Goal: Transaction & Acquisition: Purchase product/service

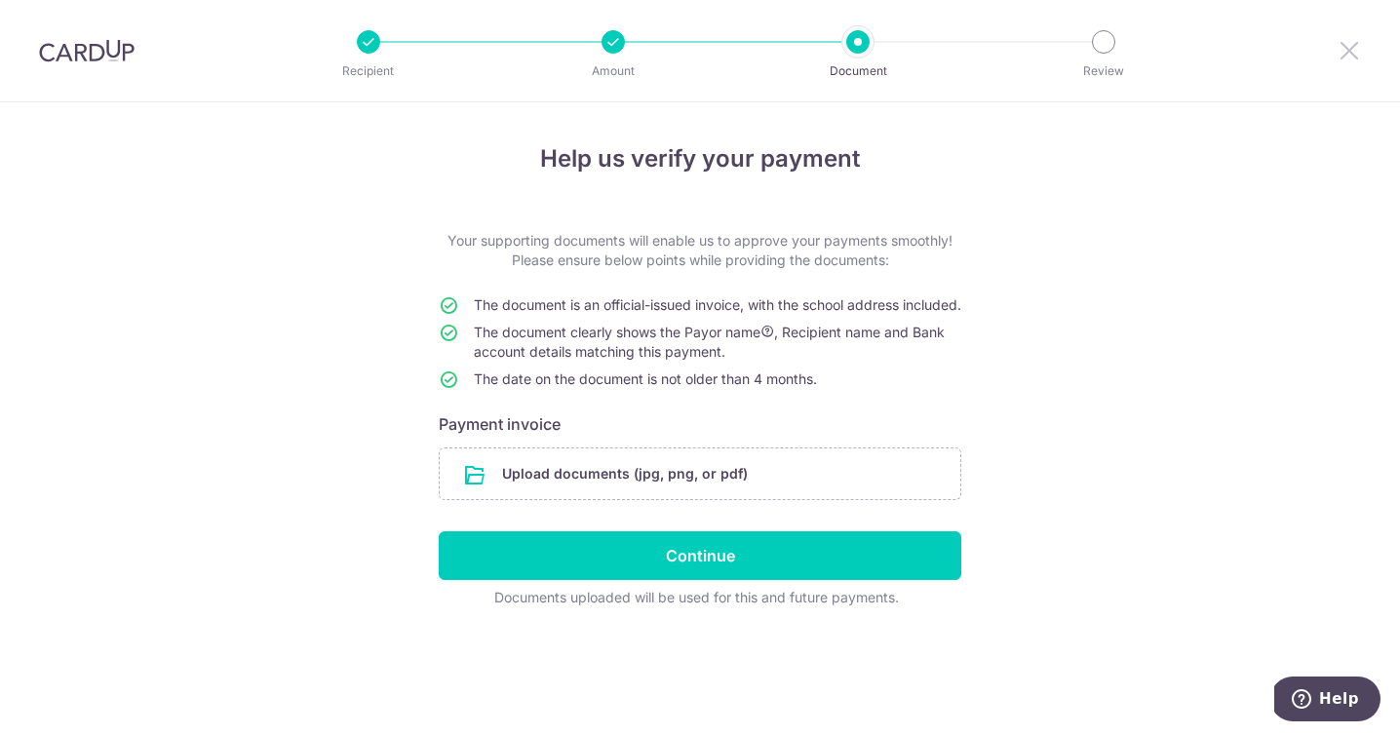
click at [1345, 48] on icon at bounding box center [1348, 50] width 23 height 24
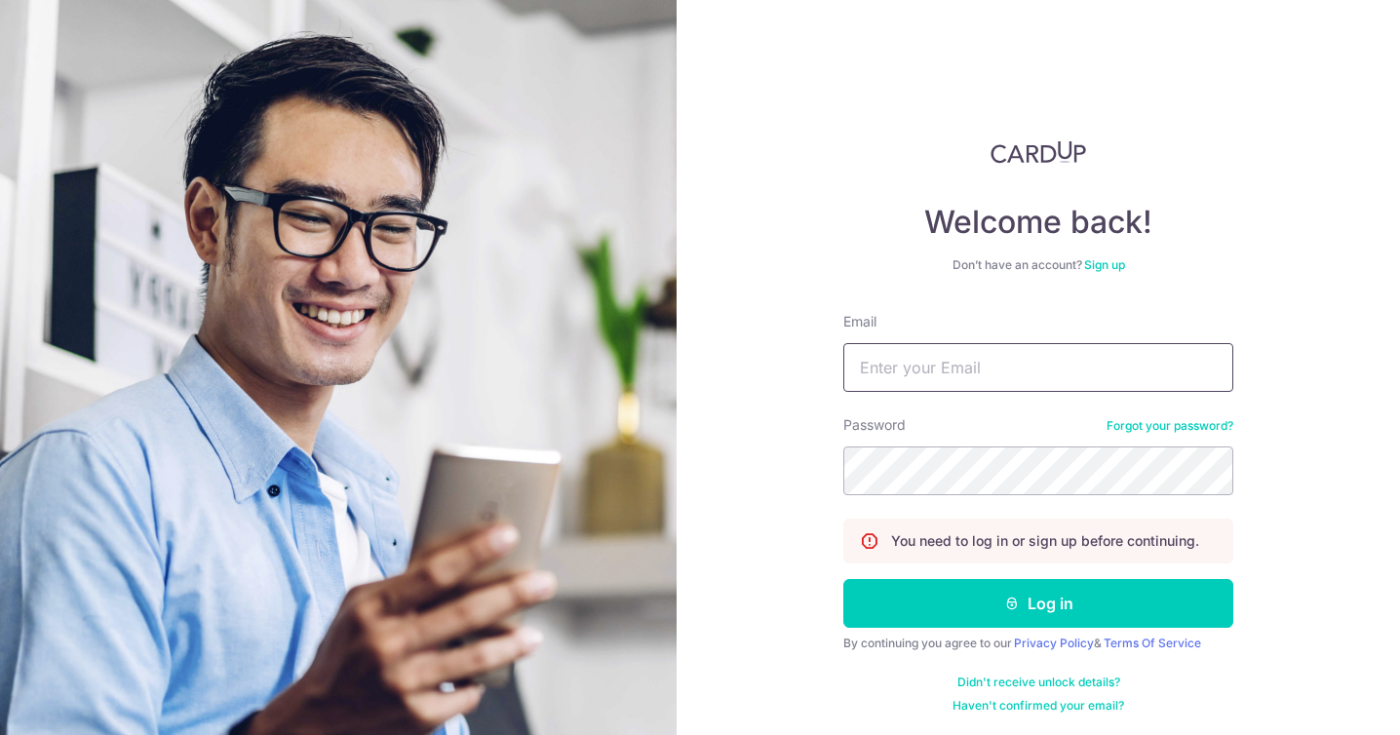
type input "mattstapleton@hotmail.com"
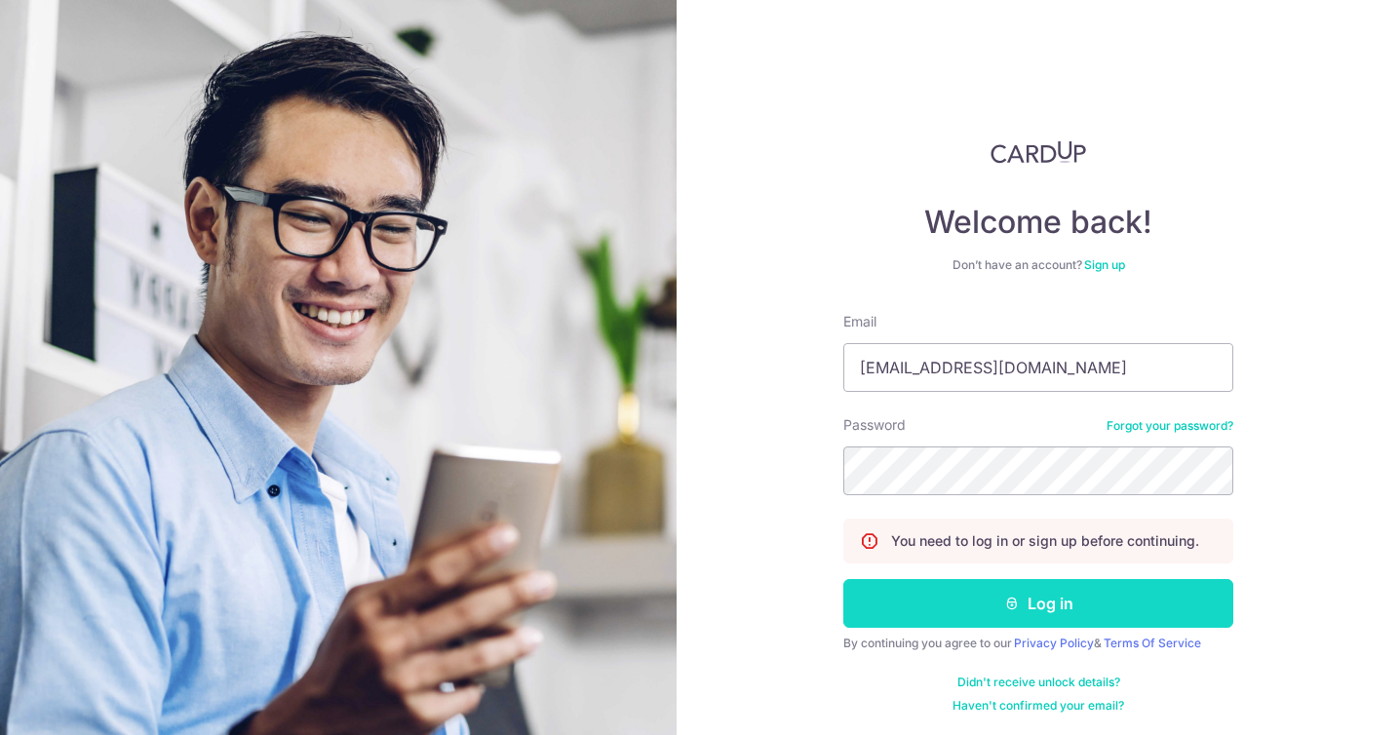
click at [1015, 603] on icon "submit" at bounding box center [1012, 604] width 16 height 16
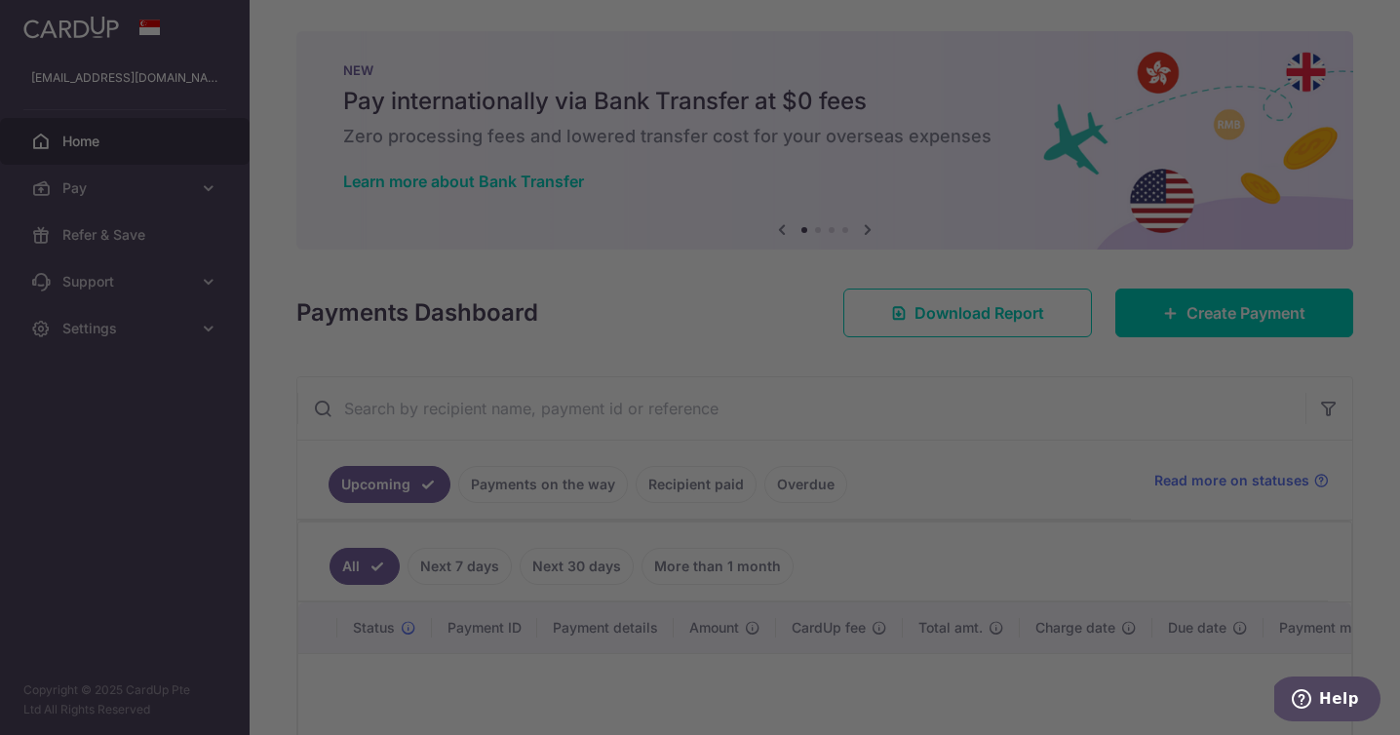
click at [1195, 318] on div at bounding box center [706, 371] width 1413 height 743
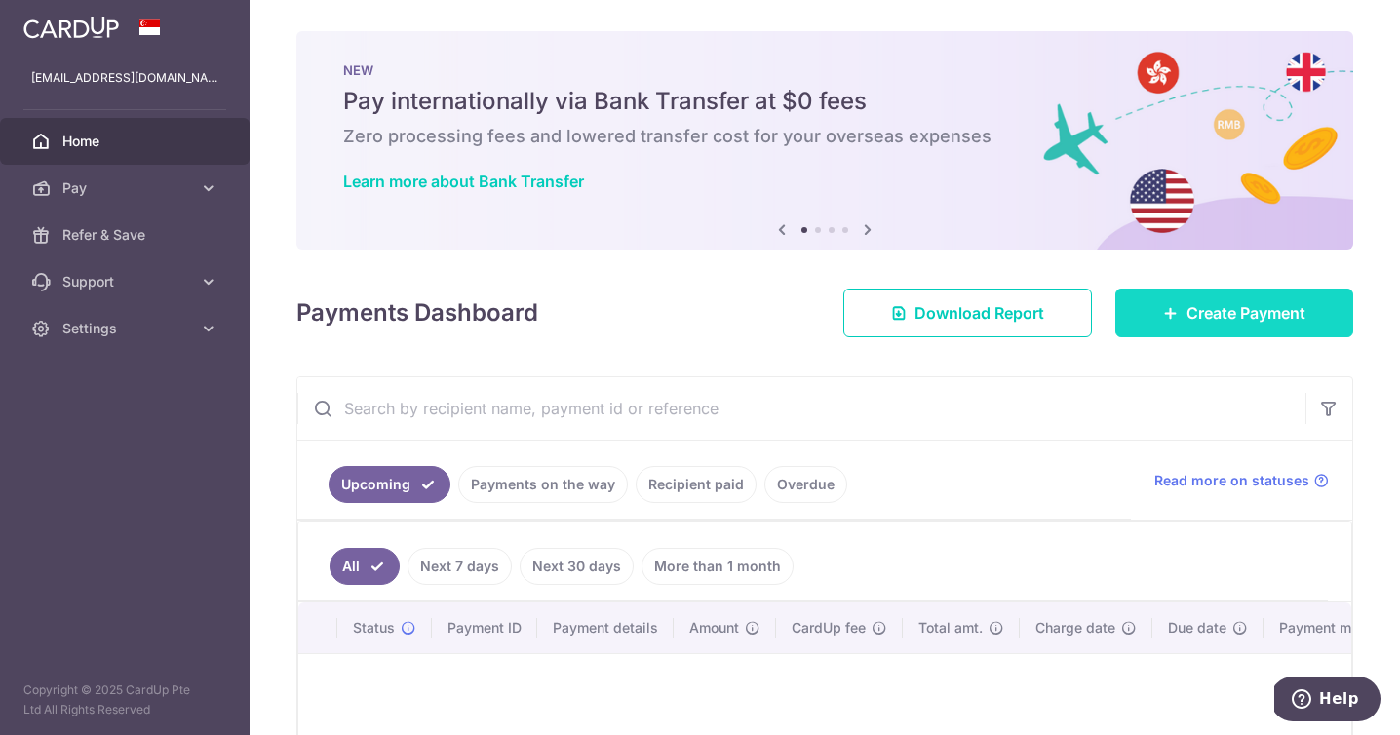
click at [1208, 309] on span "Create Payment" at bounding box center [1245, 312] width 119 height 23
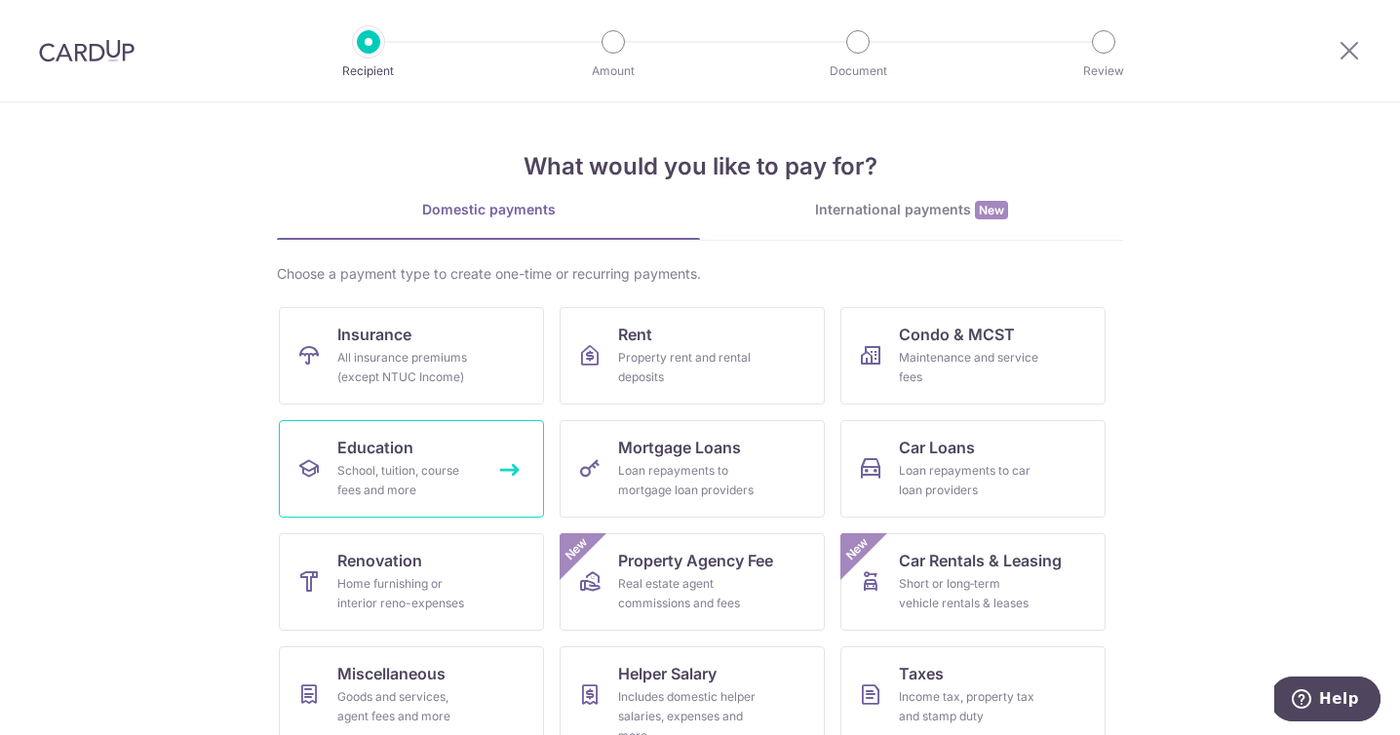
click at [395, 459] on link "Education School, tuition, course fees and more" at bounding box center [411, 468] width 265 height 97
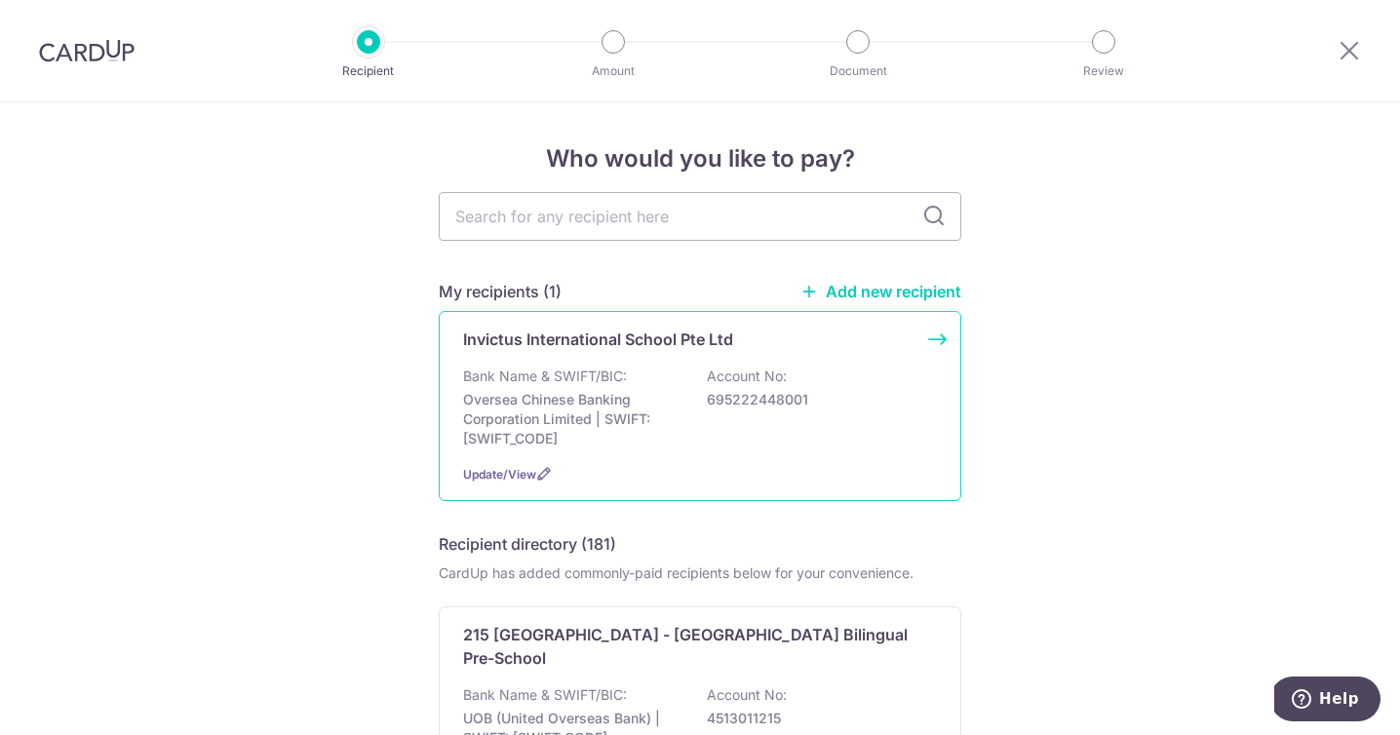
click at [622, 411] on p "Oversea Chinese Banking Corporation Limited | SWIFT: OCBCSGSGXXX" at bounding box center [572, 419] width 218 height 58
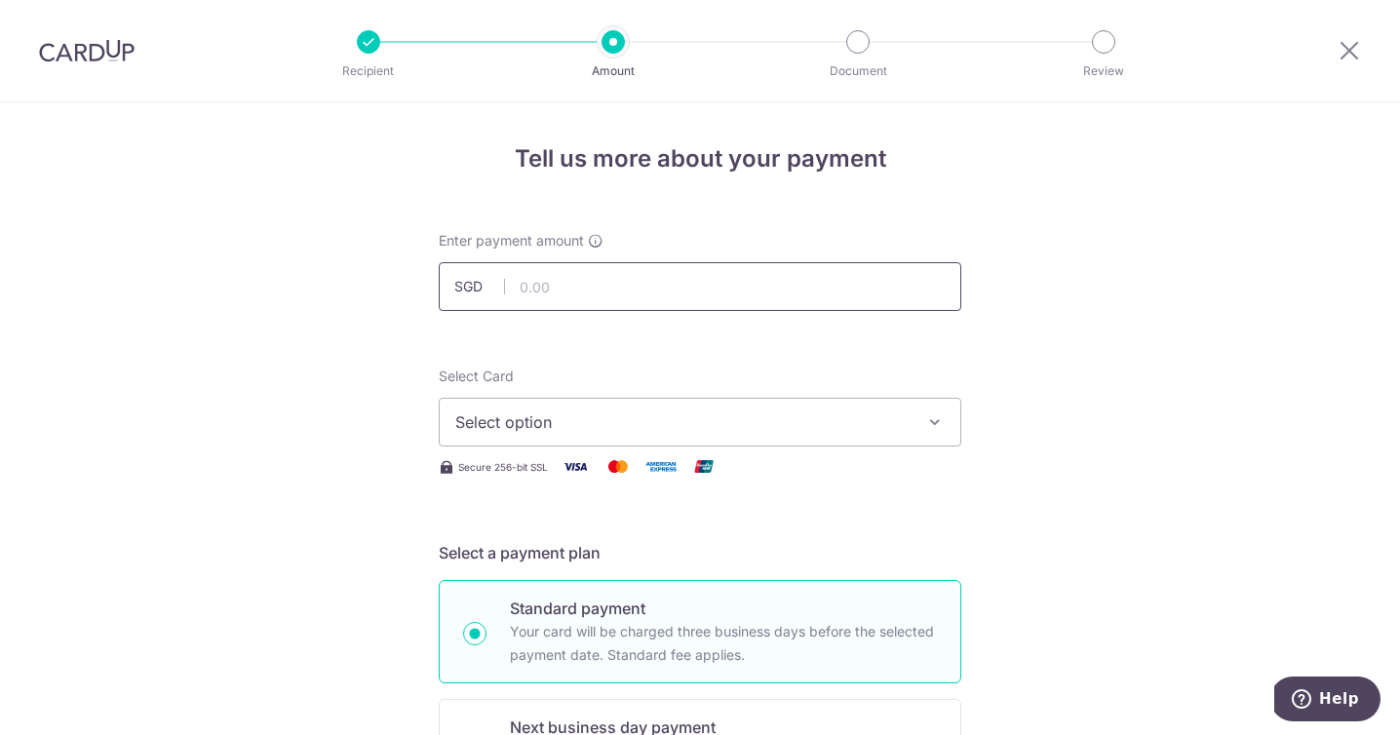
click at [581, 287] on input "text" at bounding box center [700, 286] width 522 height 49
type input "6,247.07"
click at [548, 417] on span "Select option" at bounding box center [682, 421] width 454 height 23
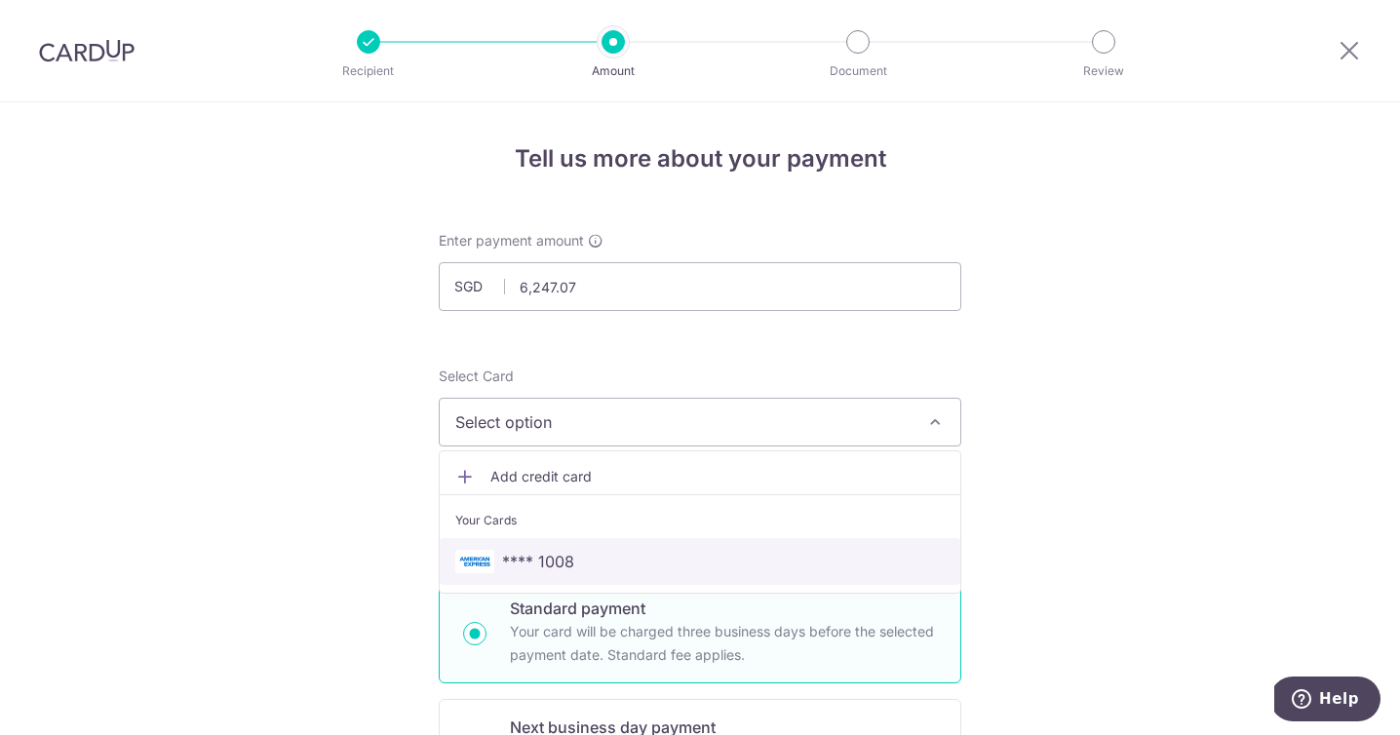
click at [562, 554] on span "**** 1008" at bounding box center [538, 561] width 72 height 23
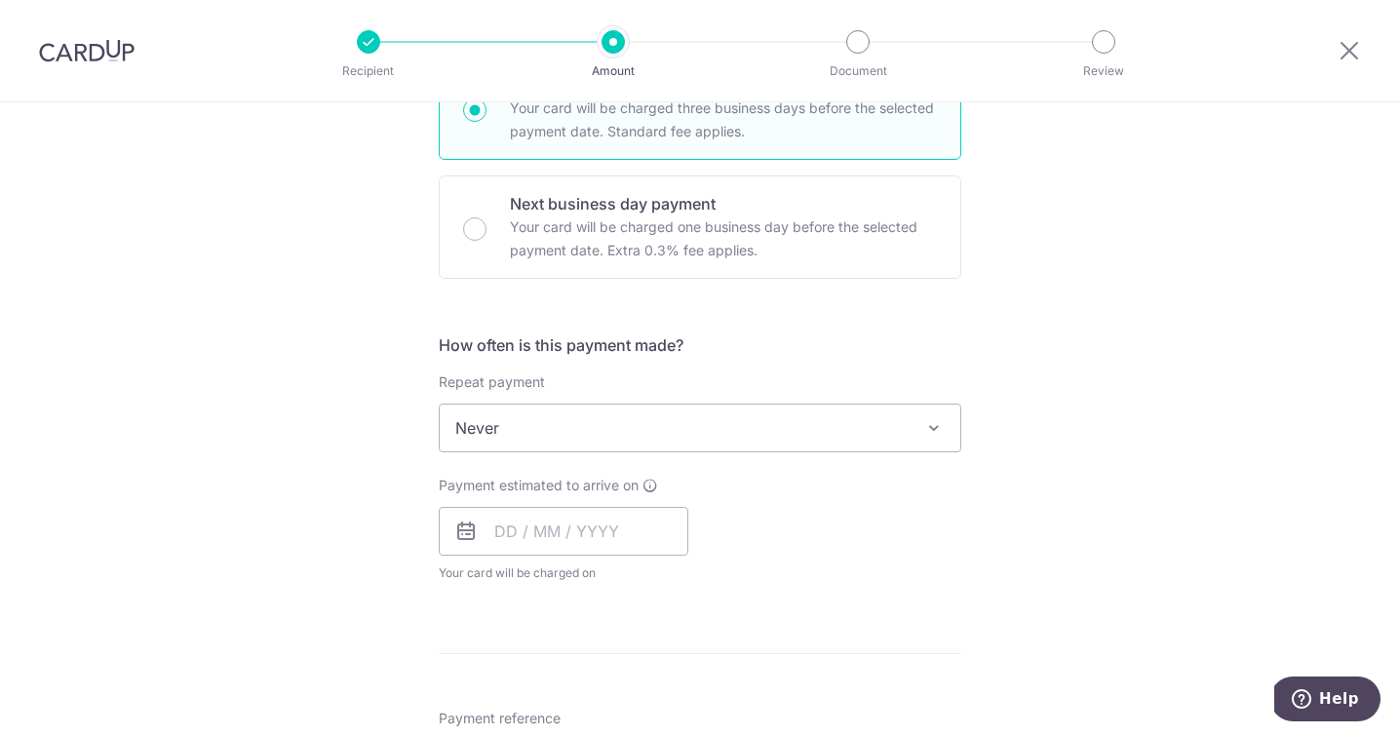
scroll to position [524, 0]
click at [511, 532] on input "text" at bounding box center [564, 530] width 250 height 49
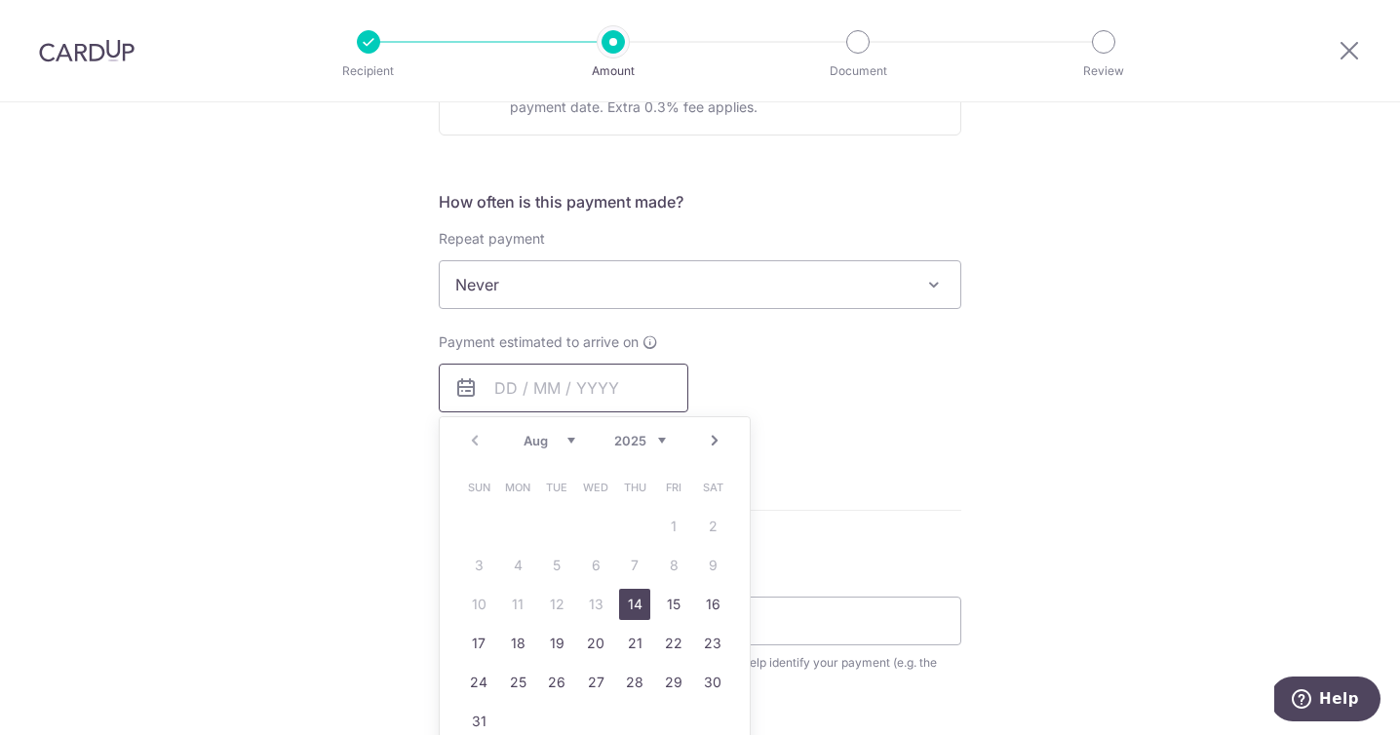
scroll to position [671, 0]
click at [674, 599] on link "15" at bounding box center [673, 600] width 31 height 31
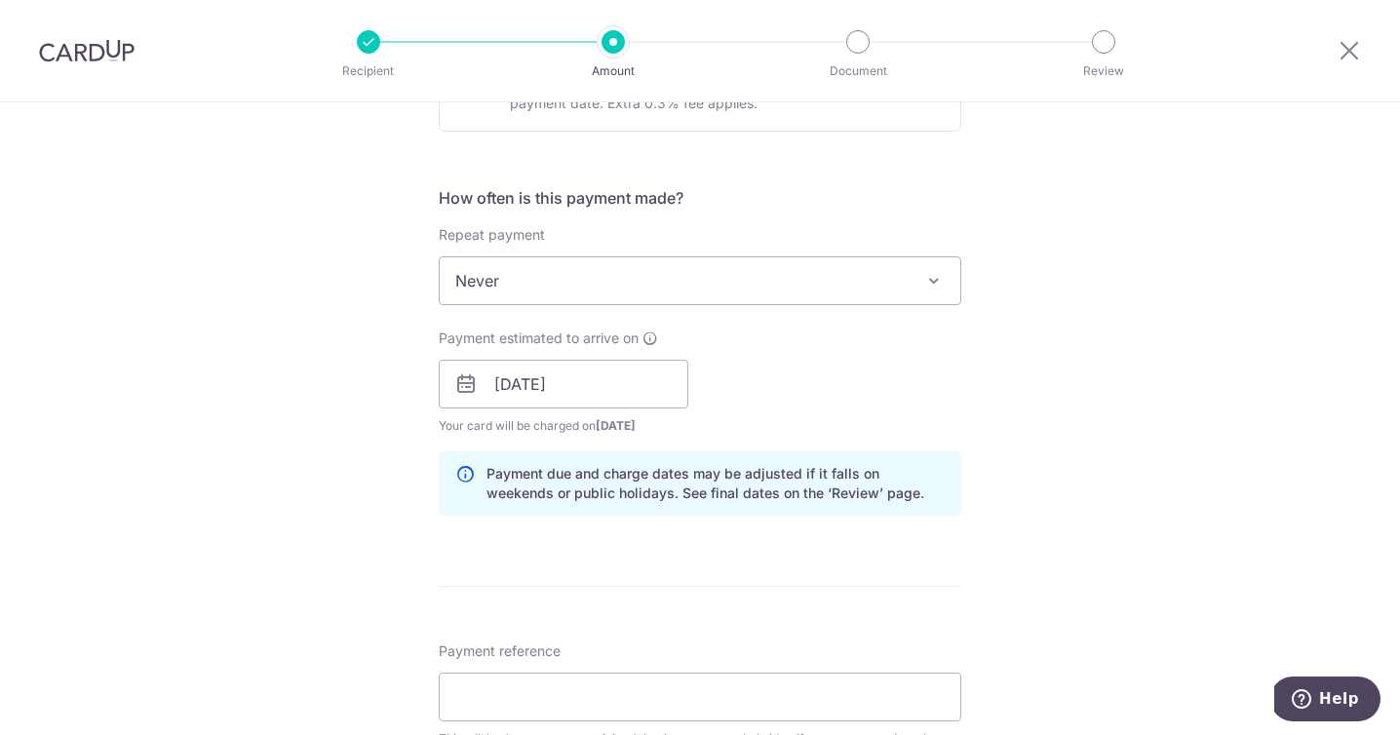
scroll to position [730, 0]
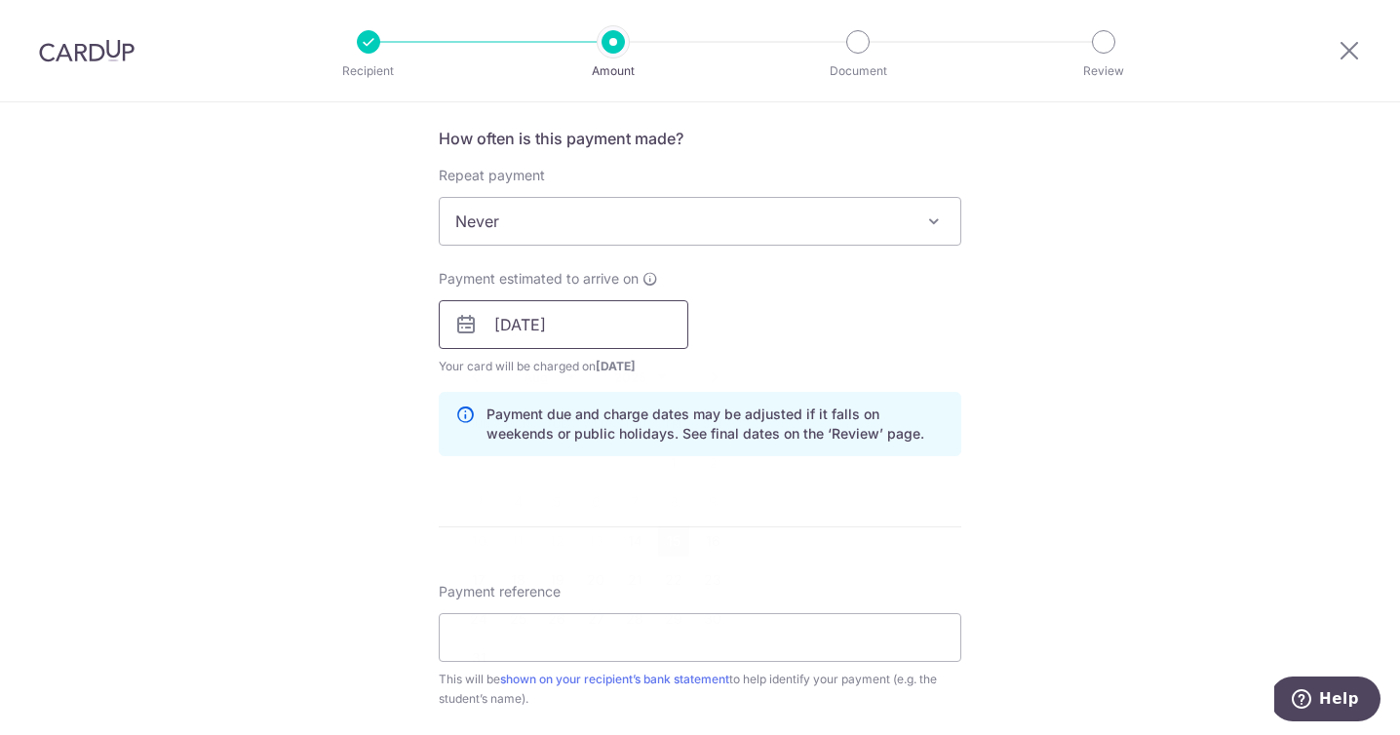
click at [577, 330] on input "15/08/2025" at bounding box center [564, 324] width 250 height 49
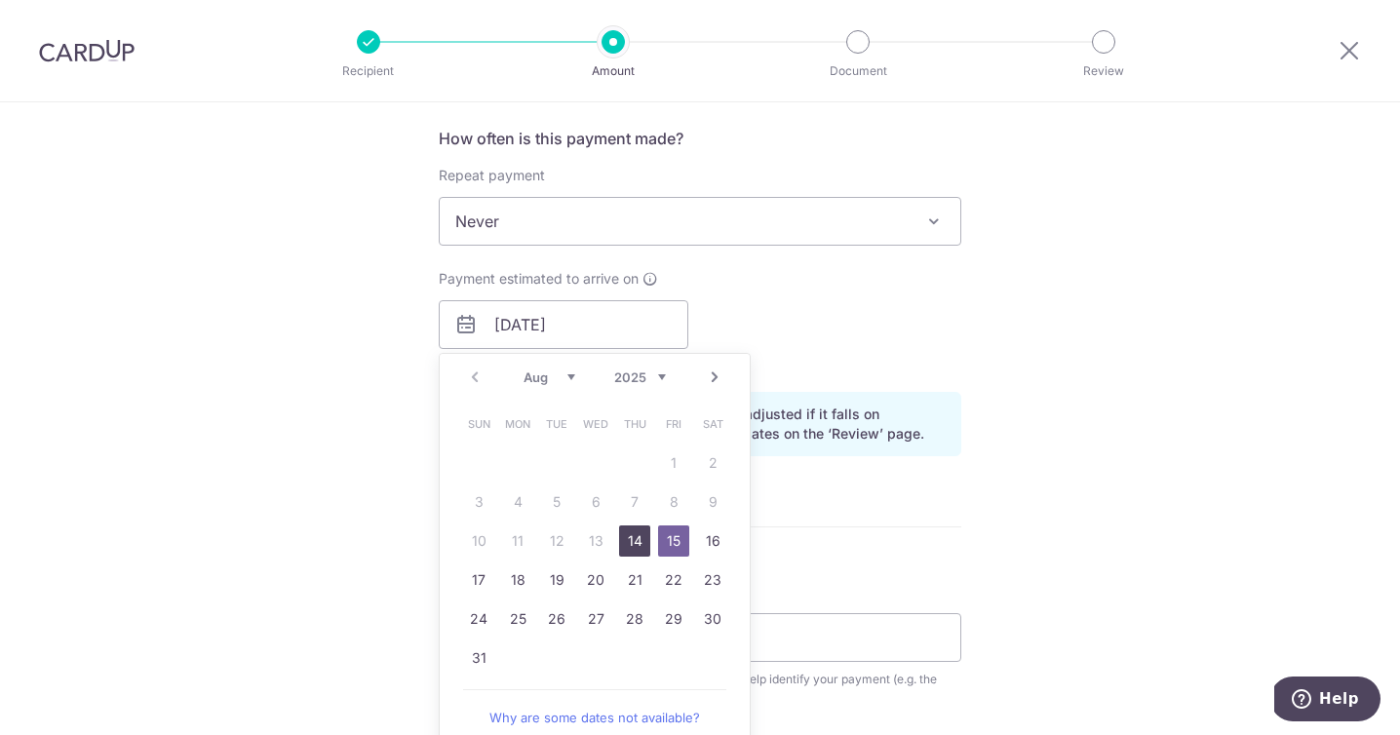
click at [635, 537] on link "14" at bounding box center [634, 540] width 31 height 31
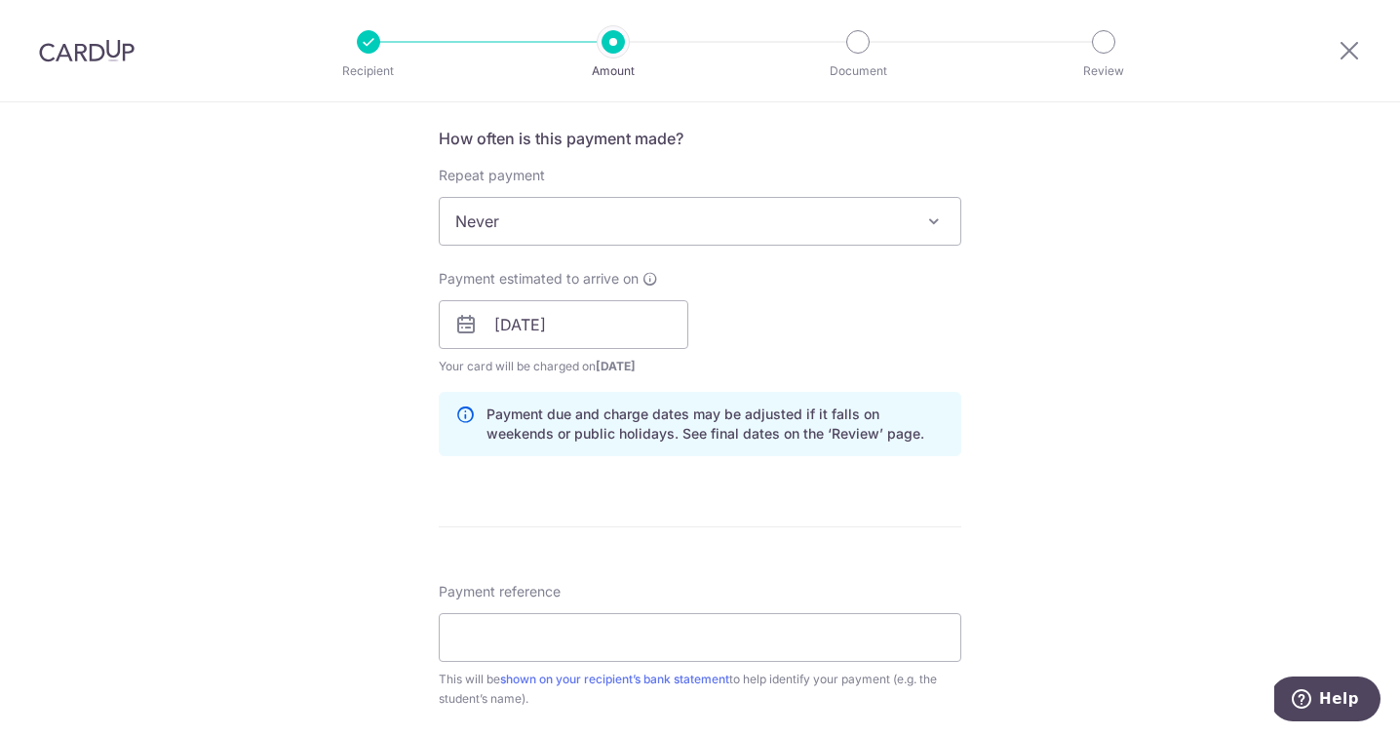
click at [321, 493] on div "Tell us more about your payment Enter payment amount SGD 6,247.07 6247.07 Selec…" at bounding box center [700, 293] width 1400 height 1843
click at [577, 331] on input "14/08/2025" at bounding box center [564, 324] width 250 height 49
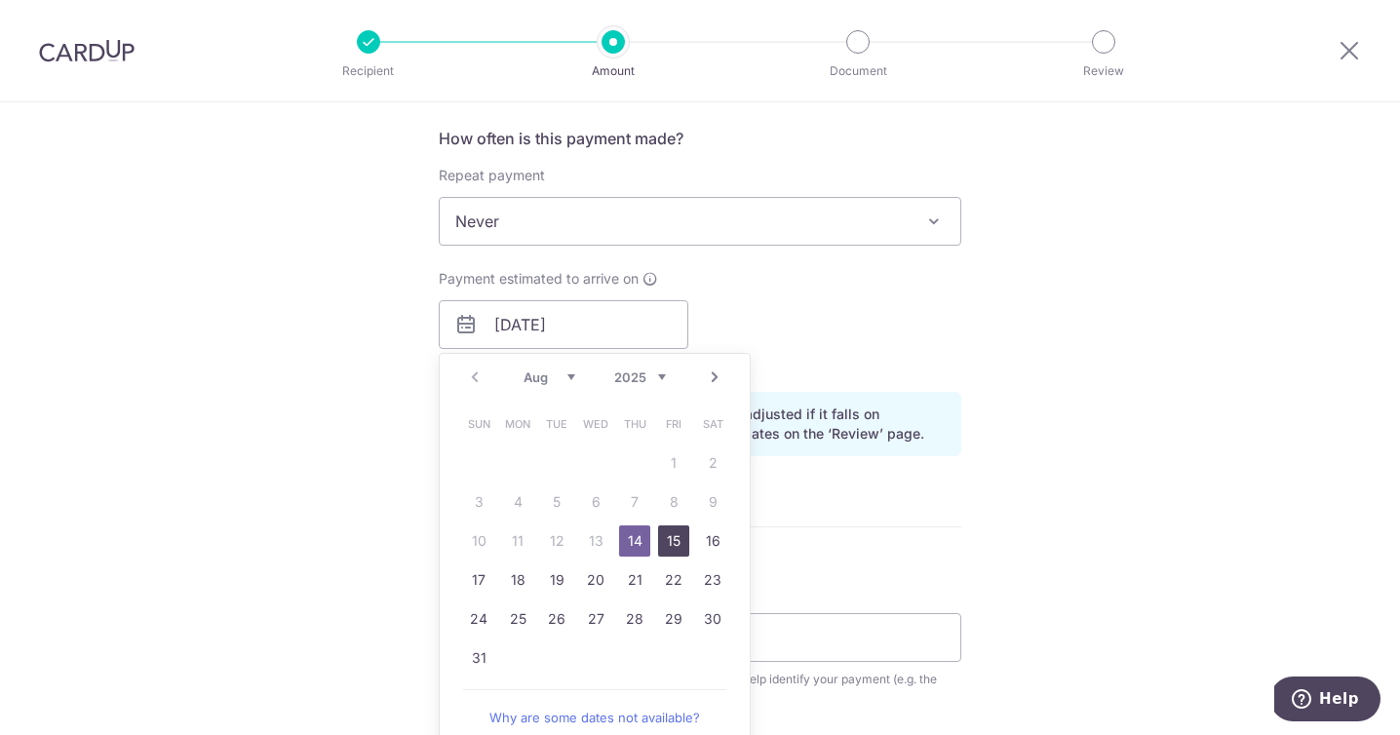
click at [671, 537] on link "15" at bounding box center [673, 540] width 31 height 31
type input "15/08/2025"
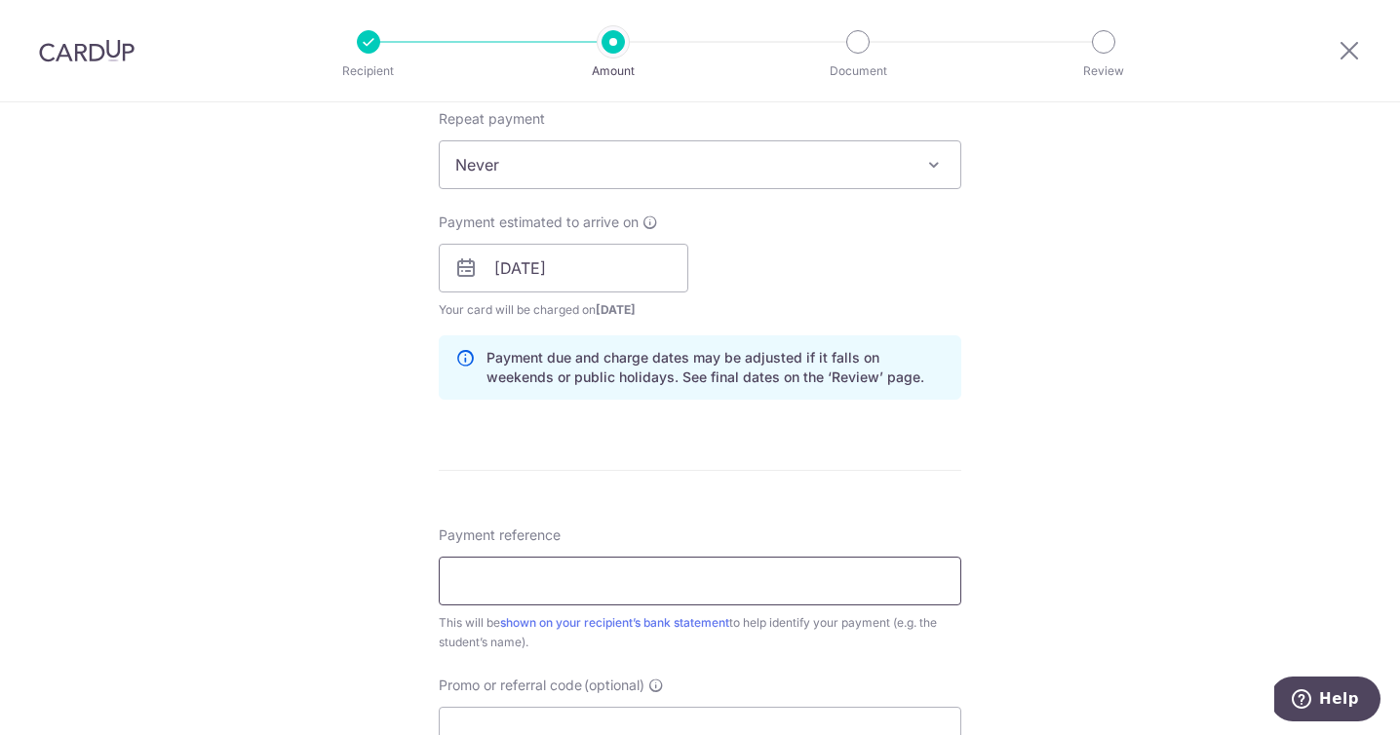
scroll to position [788, 0]
click at [458, 579] on input "Payment reference" at bounding box center [700, 579] width 522 height 49
paste input "INV2507-31473"
type input "INV2507-31473 O Stapleton"
click at [361, 573] on div "Tell us more about your payment Enter payment amount SGD 6,247.07 6247.07 Selec…" at bounding box center [700, 235] width 1400 height 1843
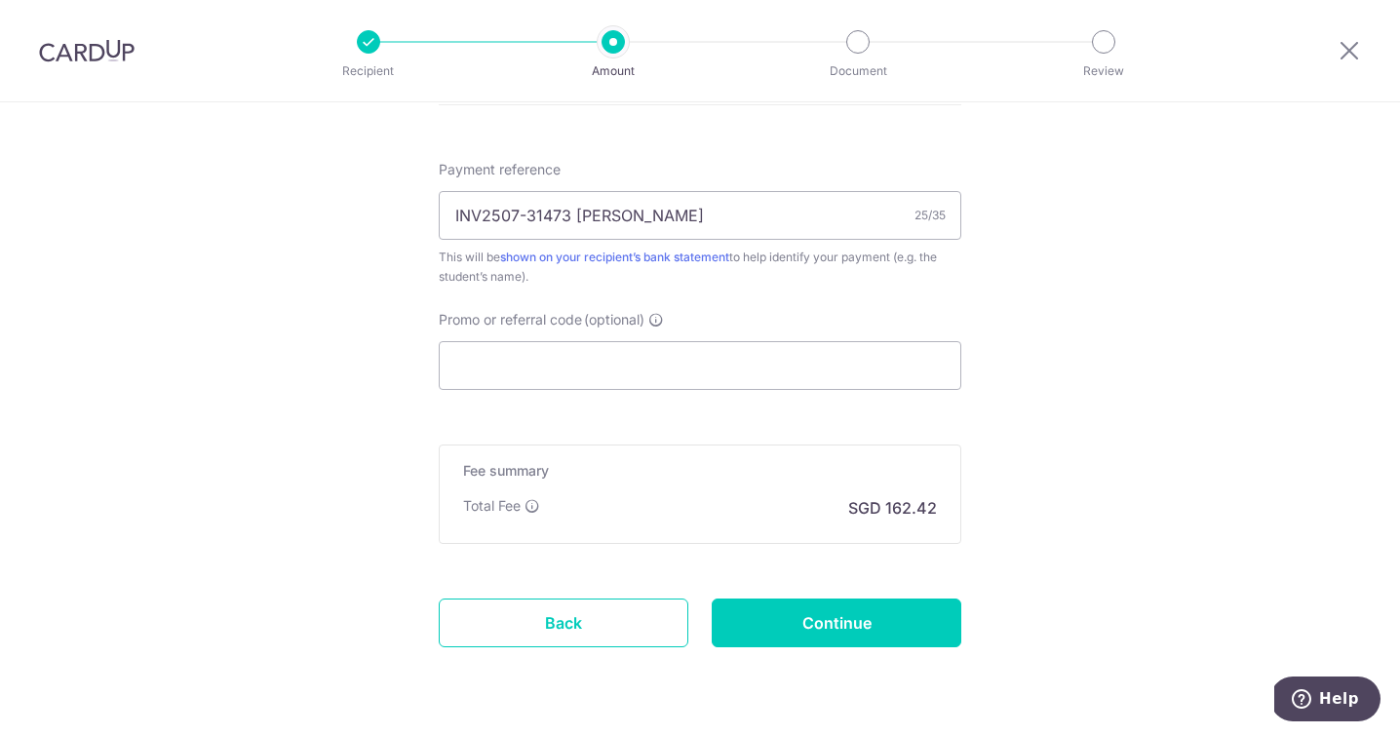
scroll to position [1210, 0]
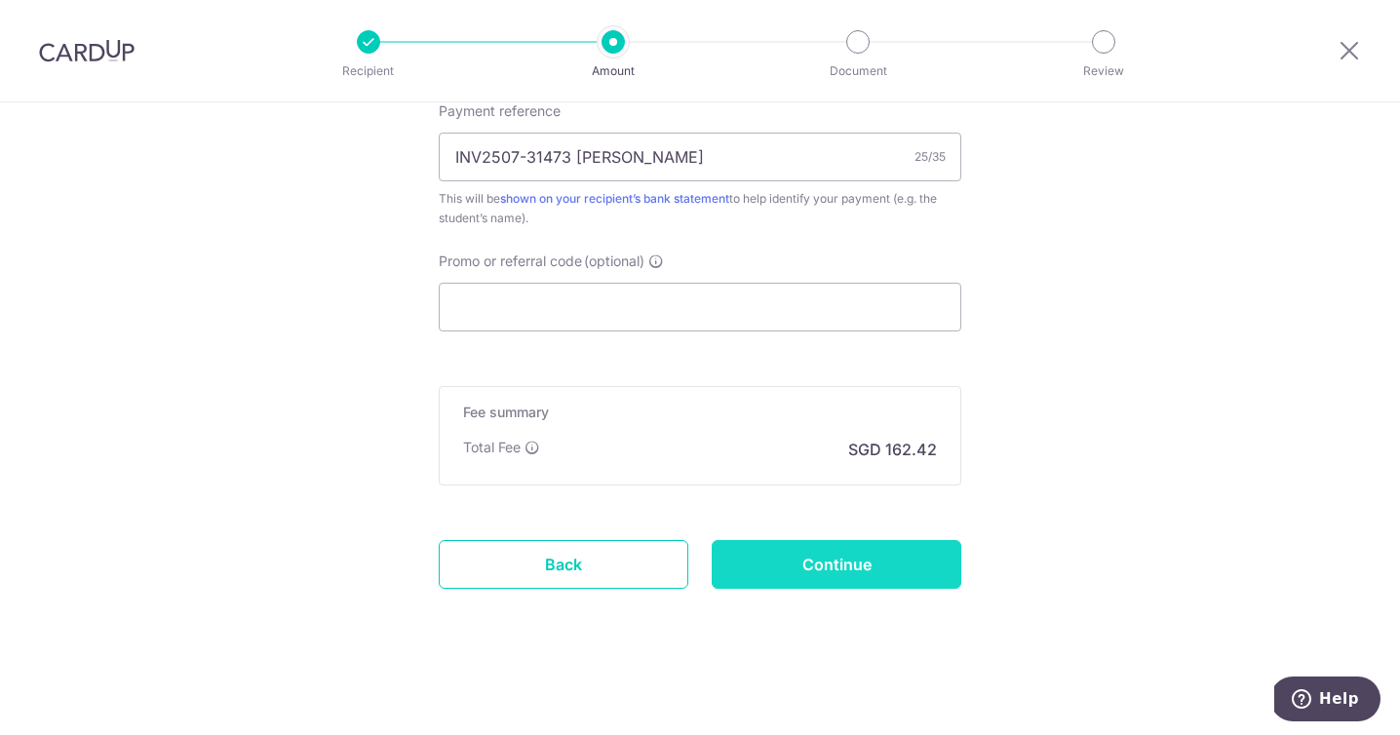
click at [799, 563] on input "Continue" at bounding box center [836, 564] width 250 height 49
type input "Create Schedule"
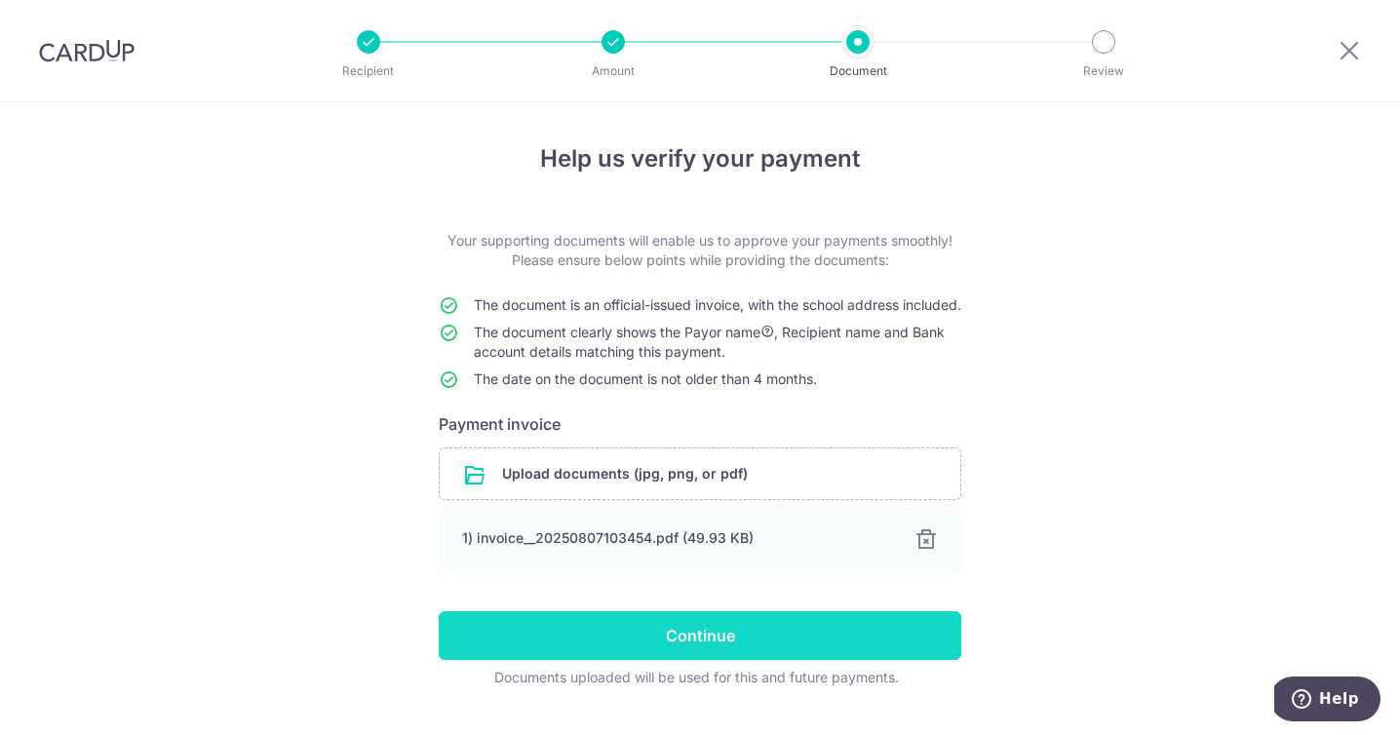
click at [693, 652] on input "Continue" at bounding box center [700, 635] width 522 height 49
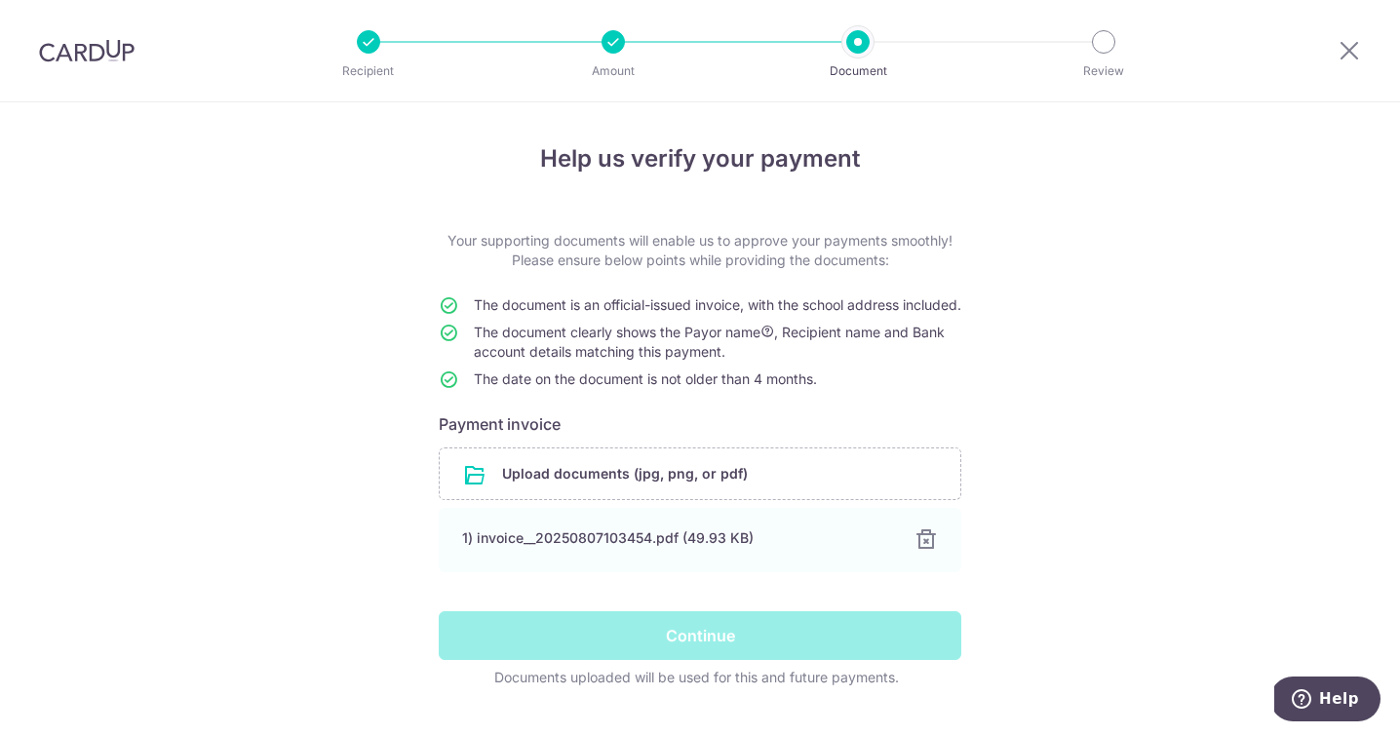
scroll to position [63, 0]
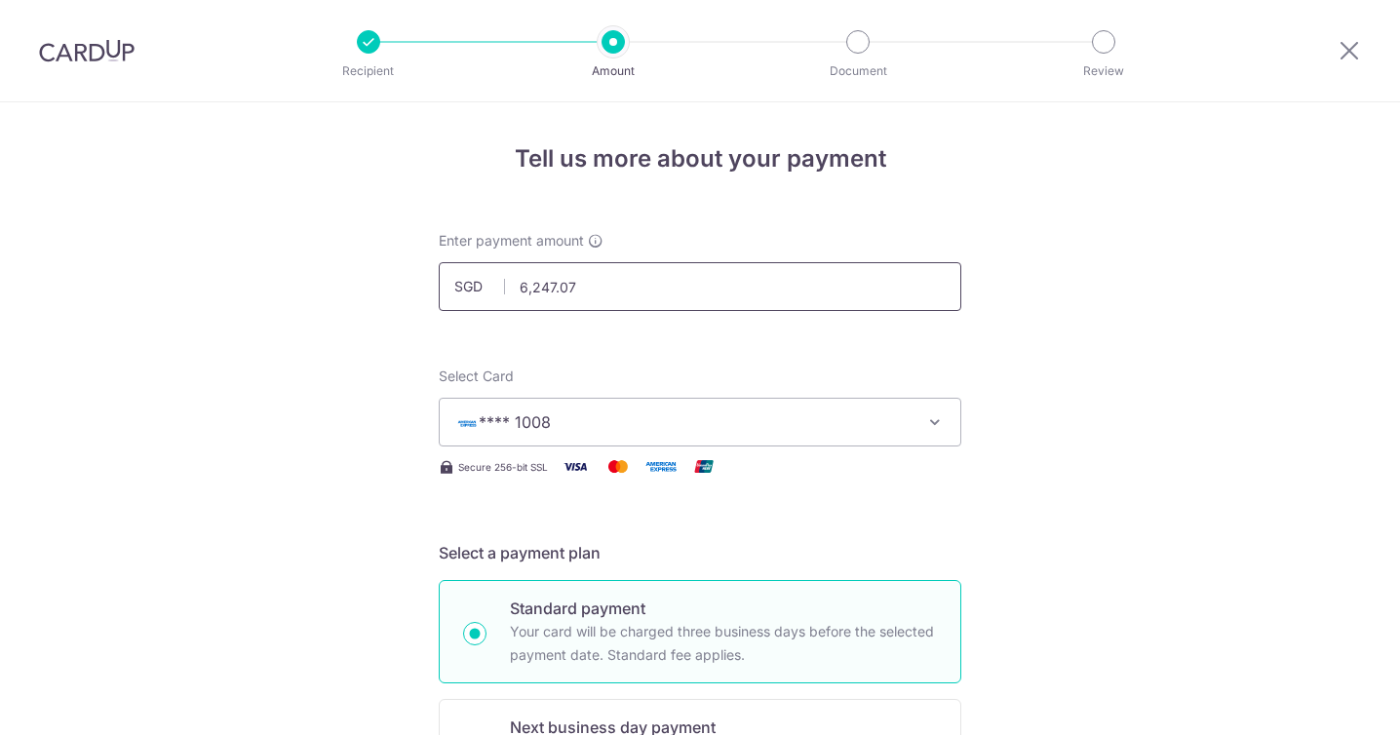
click at [551, 288] on input "6,247.07" at bounding box center [700, 286] width 522 height 49
click at [538, 288] on input "6,247.07" at bounding box center [700, 286] width 522 height 49
type input "6,347.07"
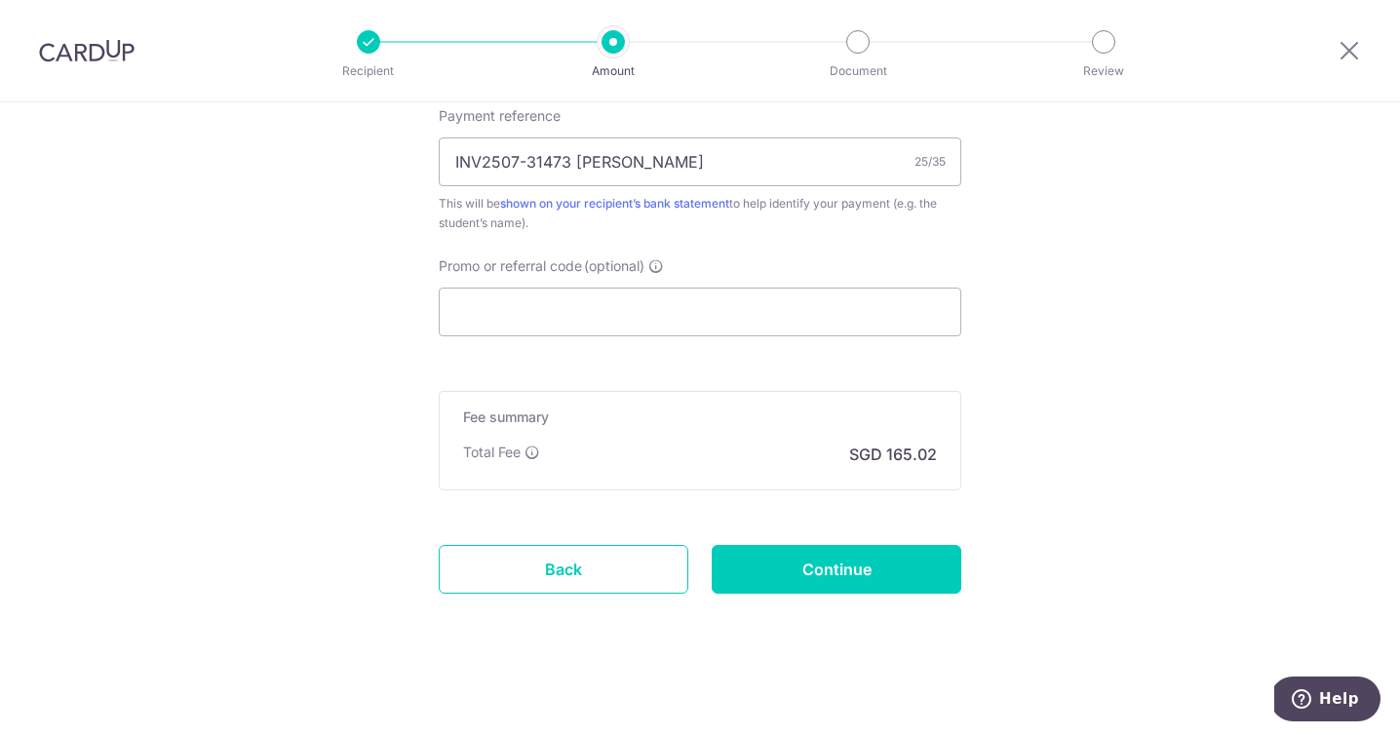
scroll to position [1210, 0]
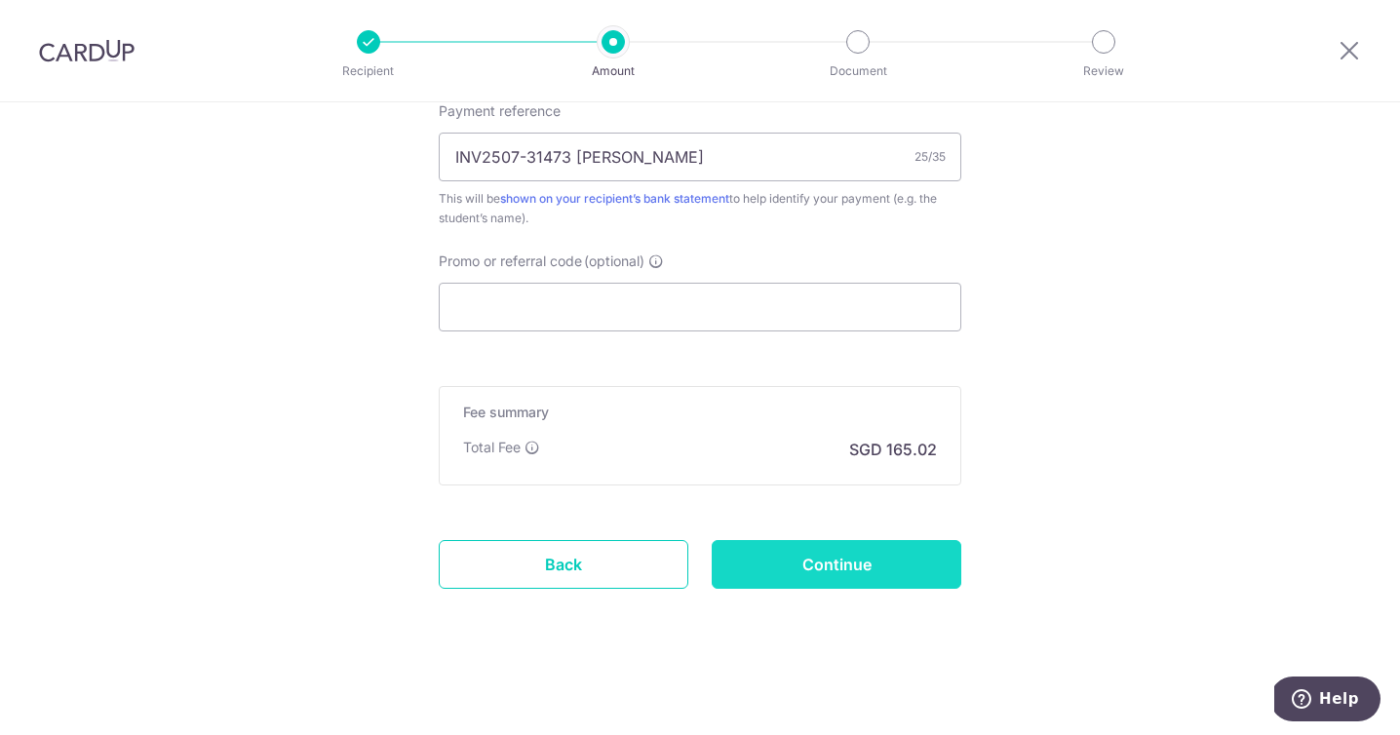
click at [774, 565] on input "Continue" at bounding box center [836, 564] width 250 height 49
type input "Update Schedule"
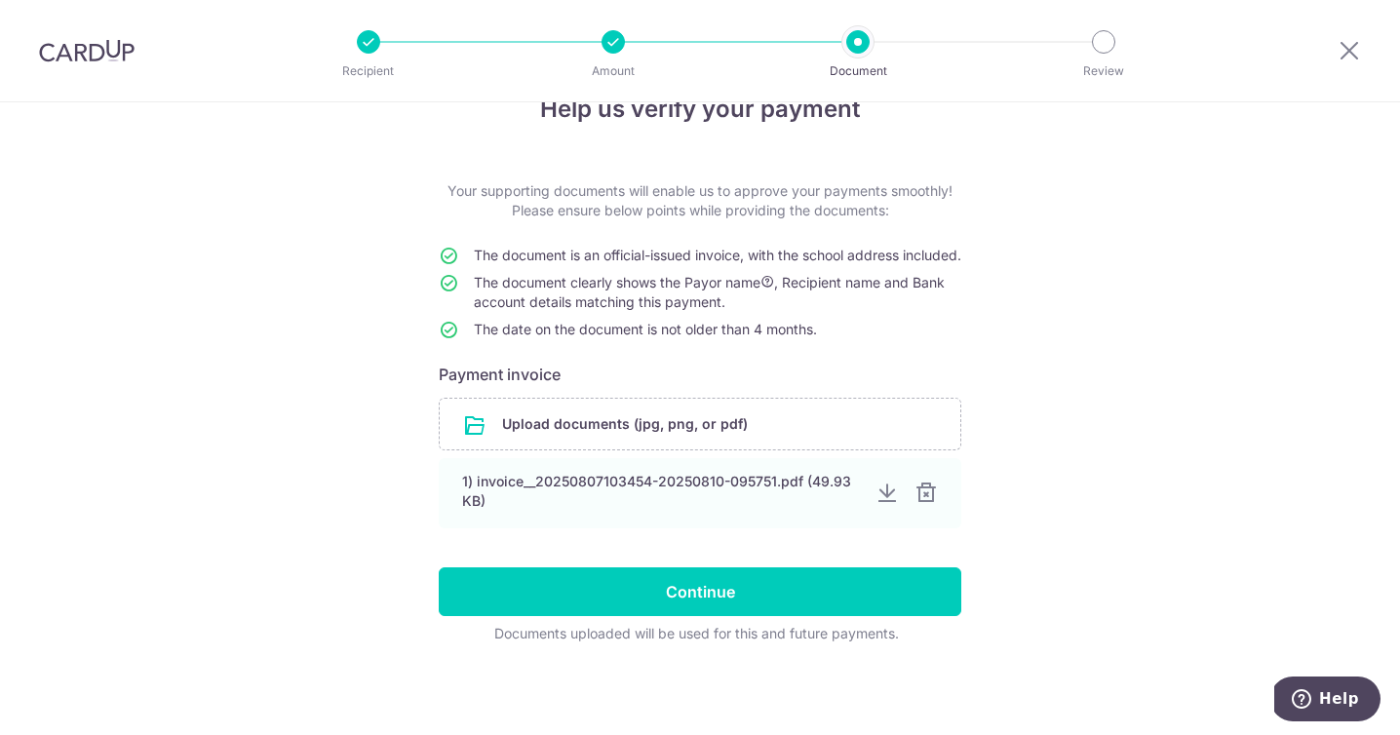
scroll to position [69, 0]
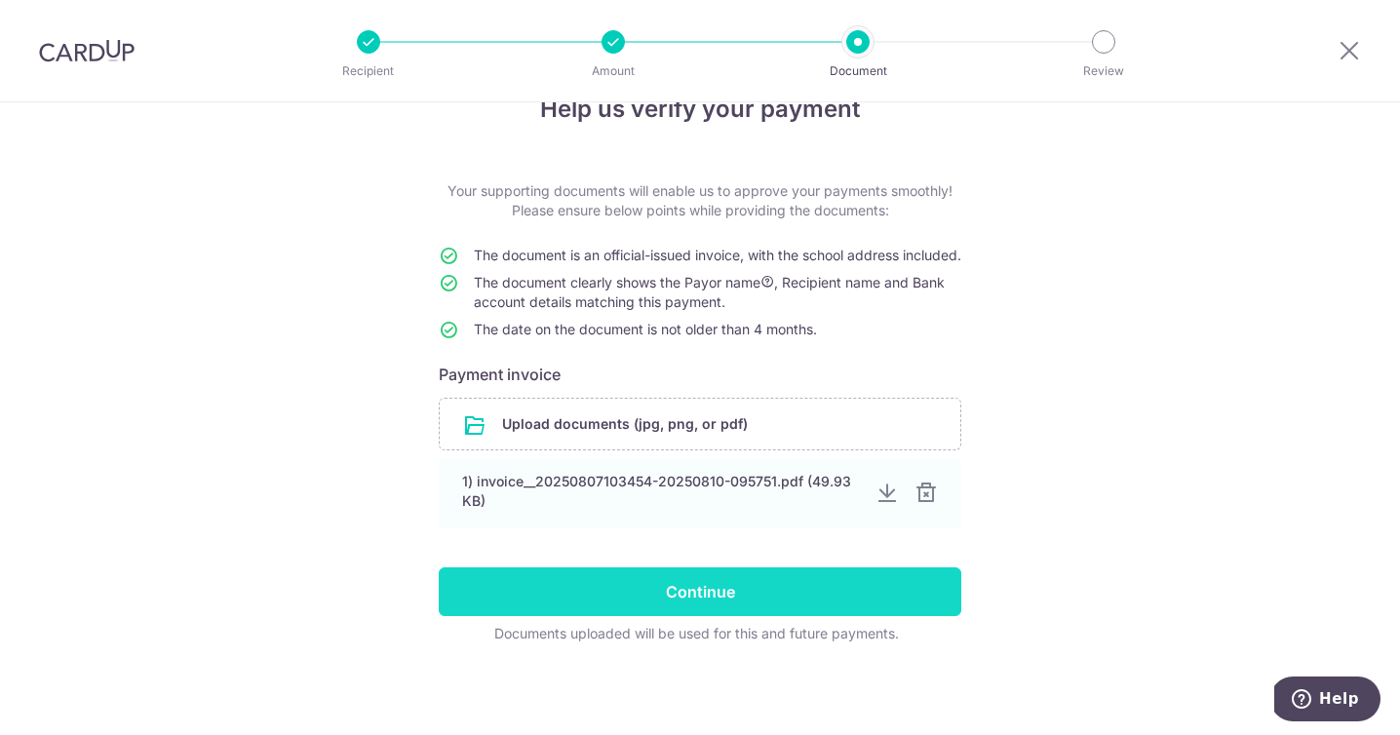
click at [637, 591] on input "Continue" at bounding box center [700, 591] width 522 height 49
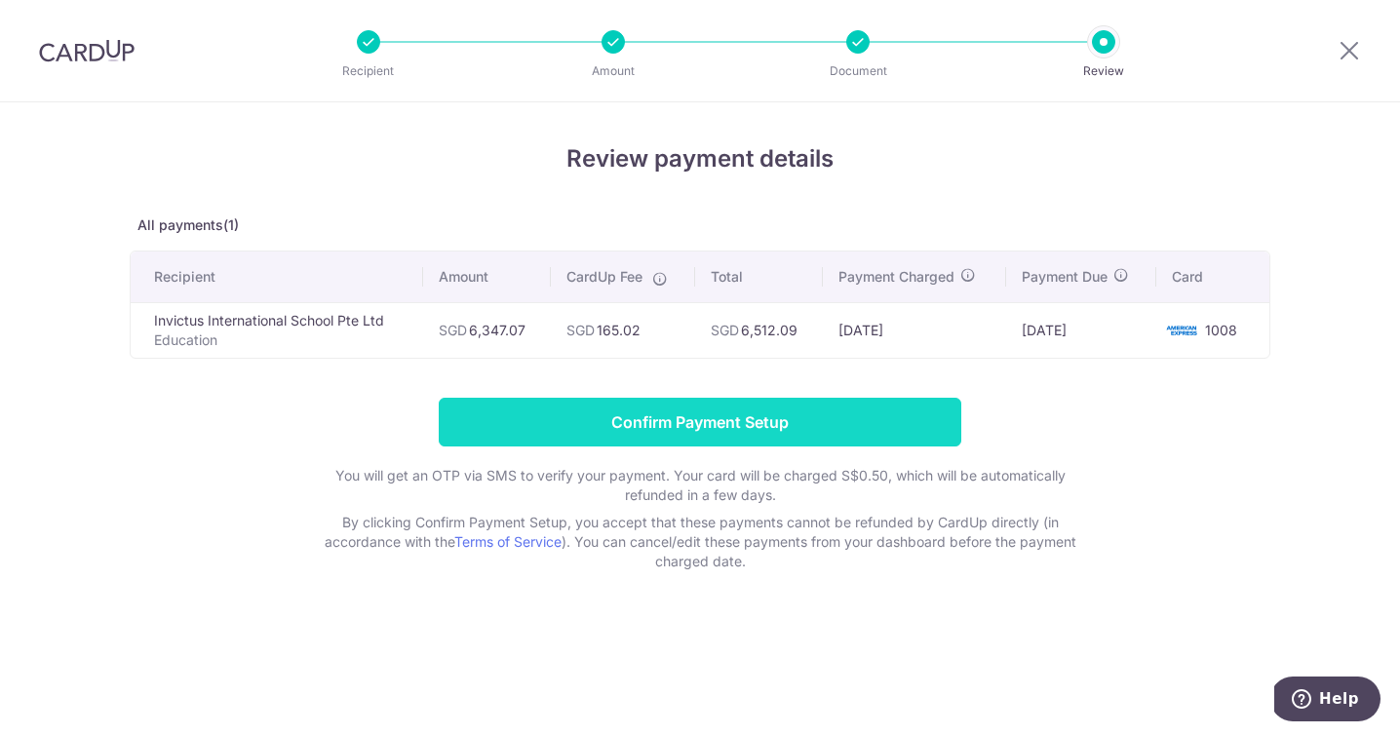
click at [651, 419] on input "Confirm Payment Setup" at bounding box center [700, 422] width 522 height 49
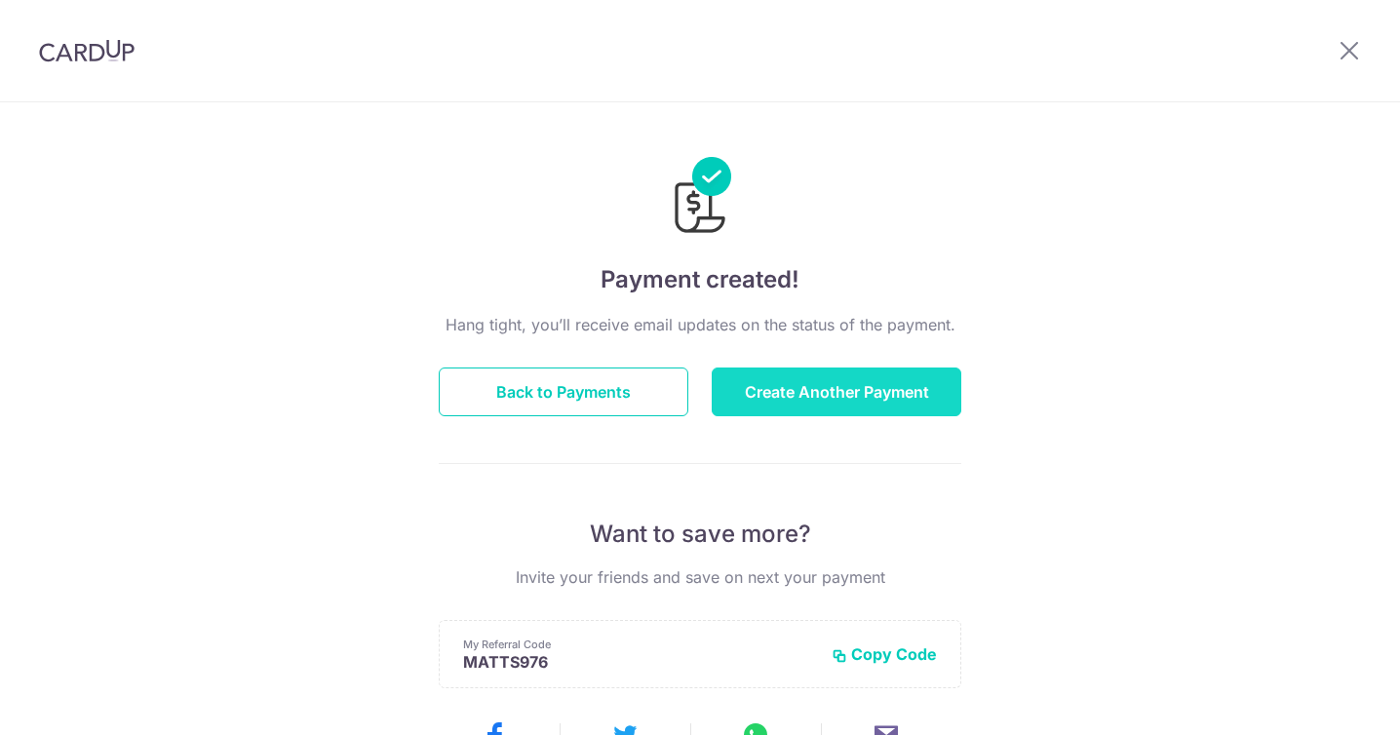
click at [772, 384] on button "Create Another Payment" at bounding box center [836, 391] width 250 height 49
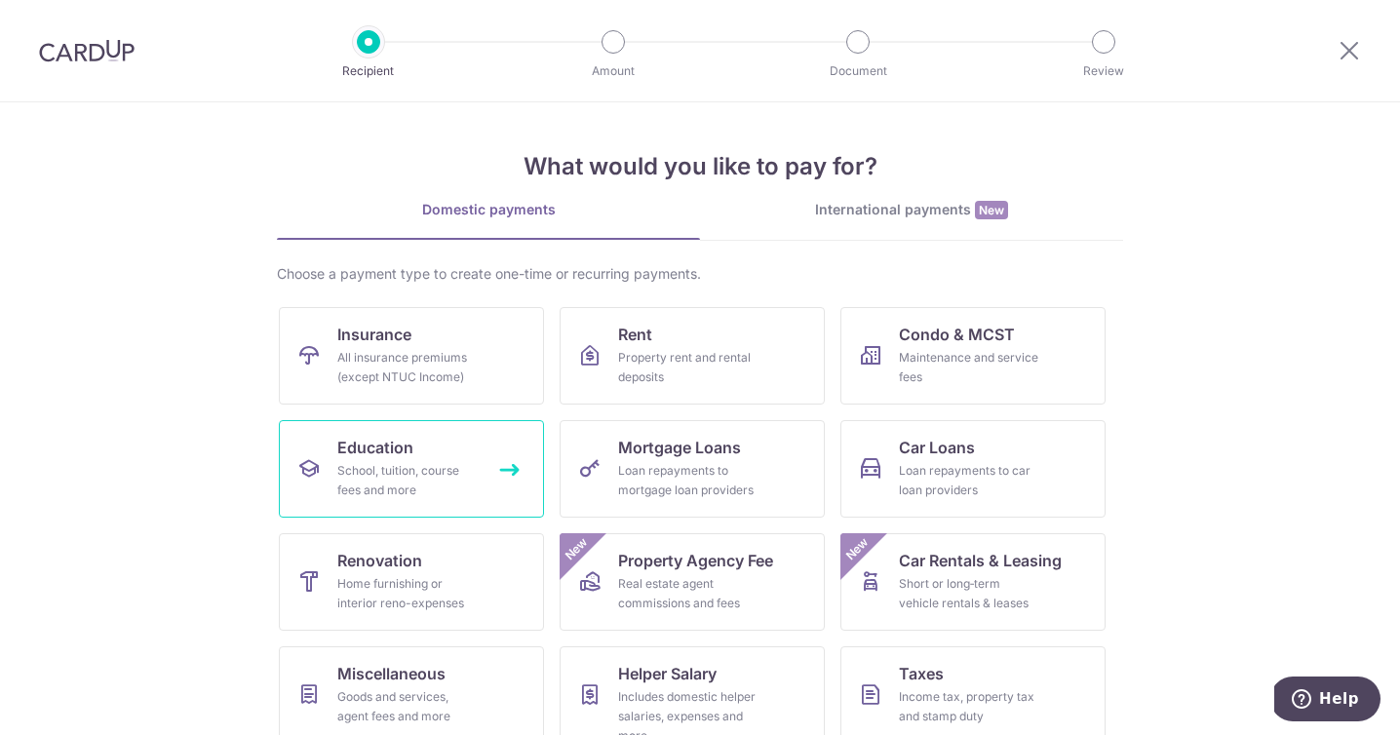
click at [402, 444] on span "Education" at bounding box center [375, 447] width 76 height 23
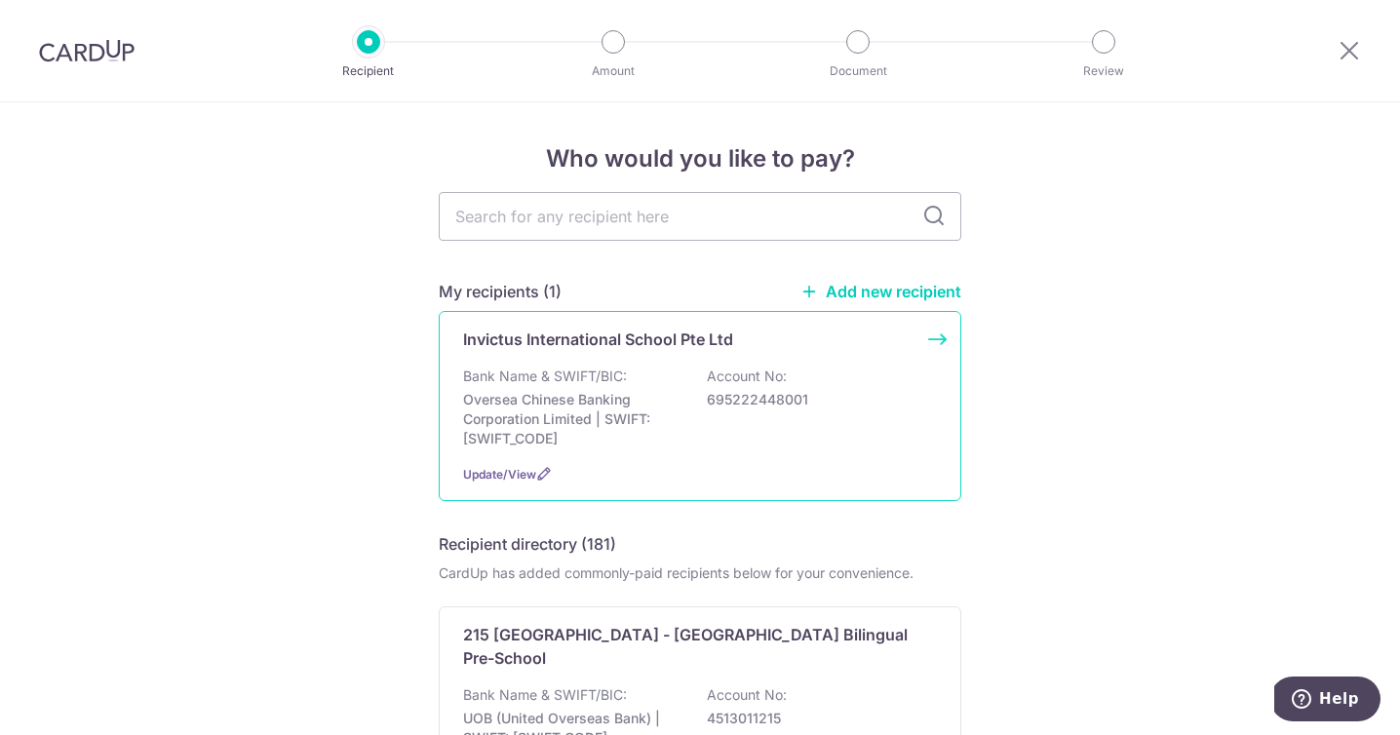
click at [830, 372] on div "Bank Name & SWIFT/BIC: Oversea Chinese Banking Corporation Limited | SWIFT: [SW…" at bounding box center [700, 407] width 474 height 82
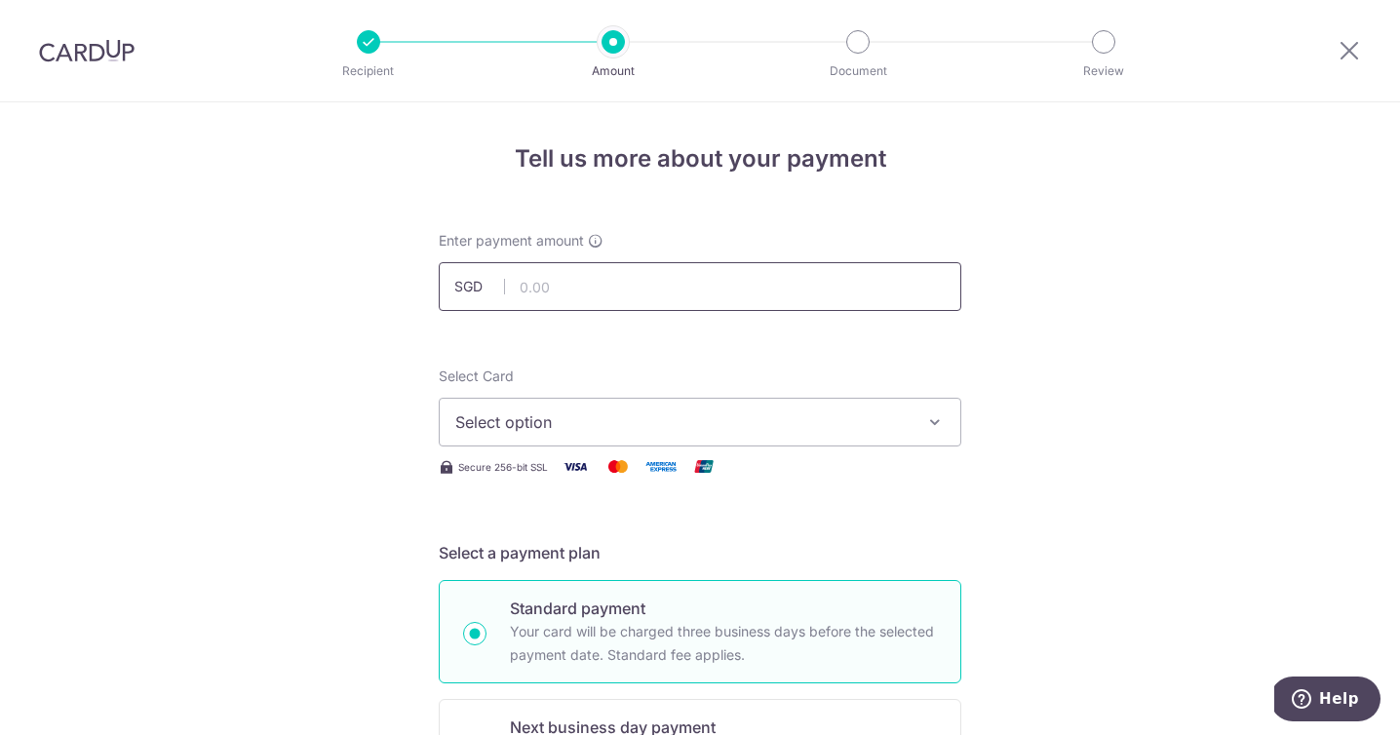
click at [617, 285] on input "text" at bounding box center [700, 286] width 522 height 49
type input "6,649.58"
click at [578, 419] on span "Select option" at bounding box center [682, 421] width 454 height 23
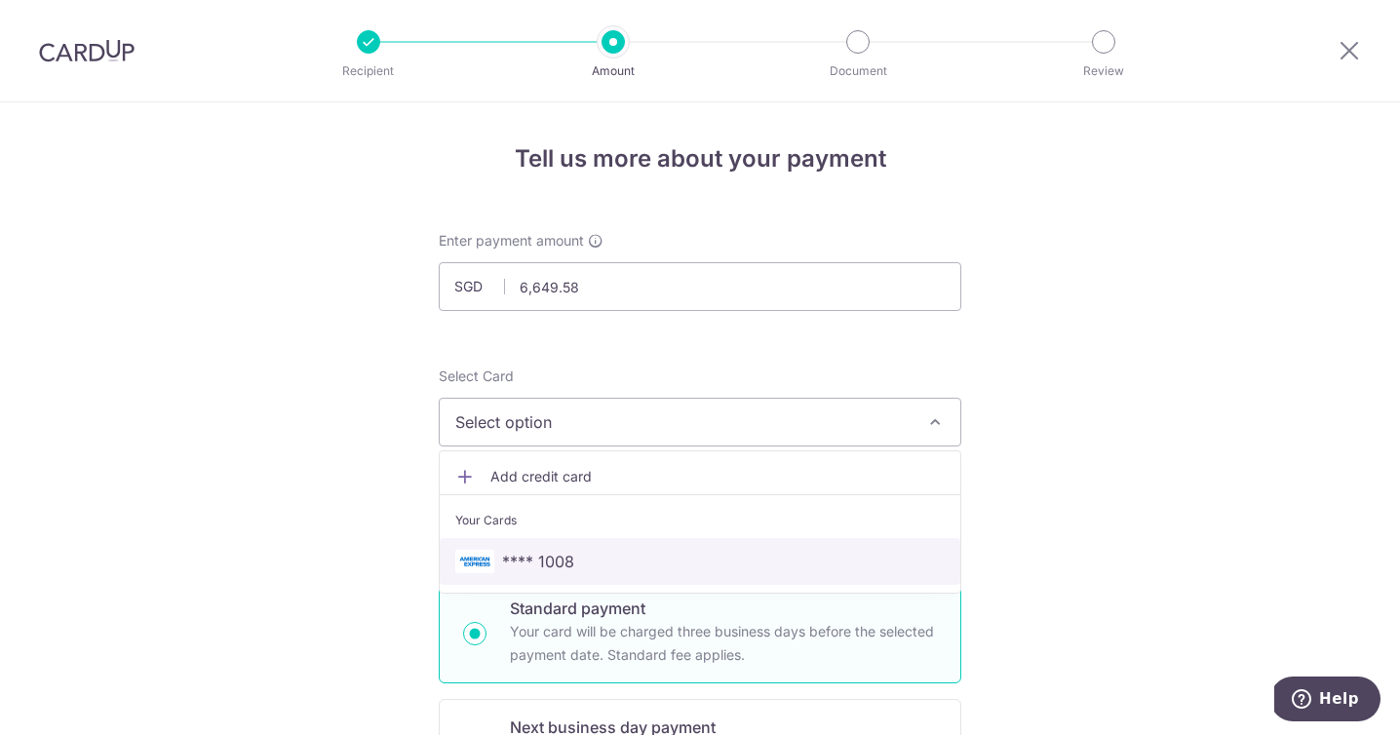
click at [563, 566] on span "**** 1008" at bounding box center [538, 561] width 72 height 23
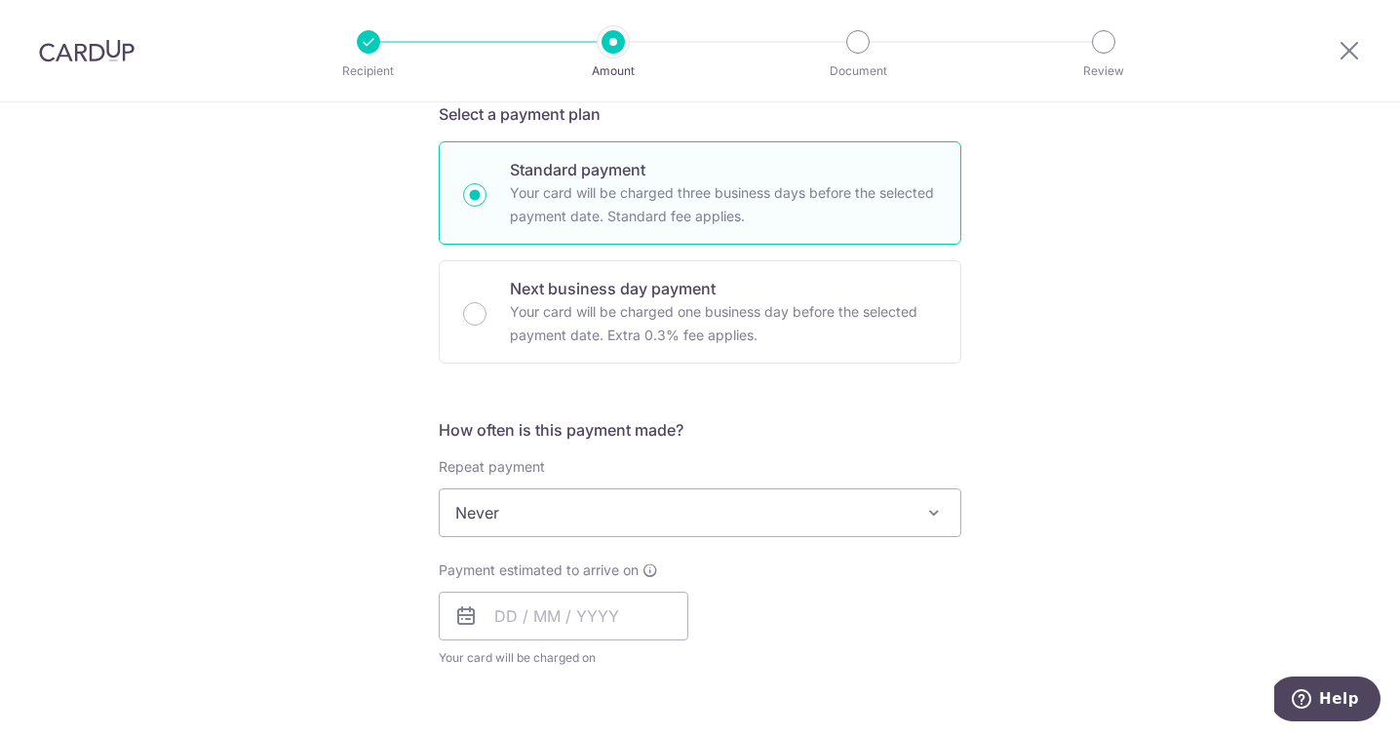
scroll to position [461, 0]
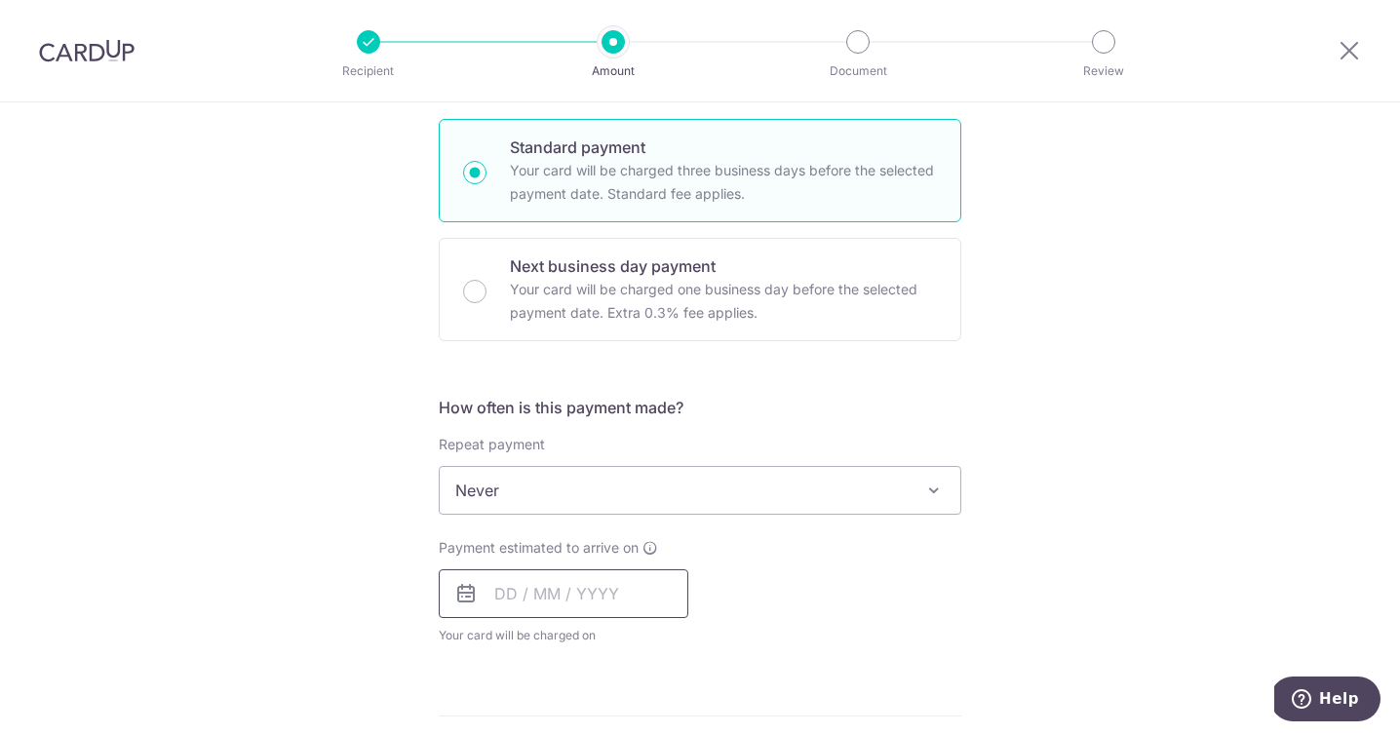
click at [545, 593] on input "text" at bounding box center [564, 593] width 250 height 49
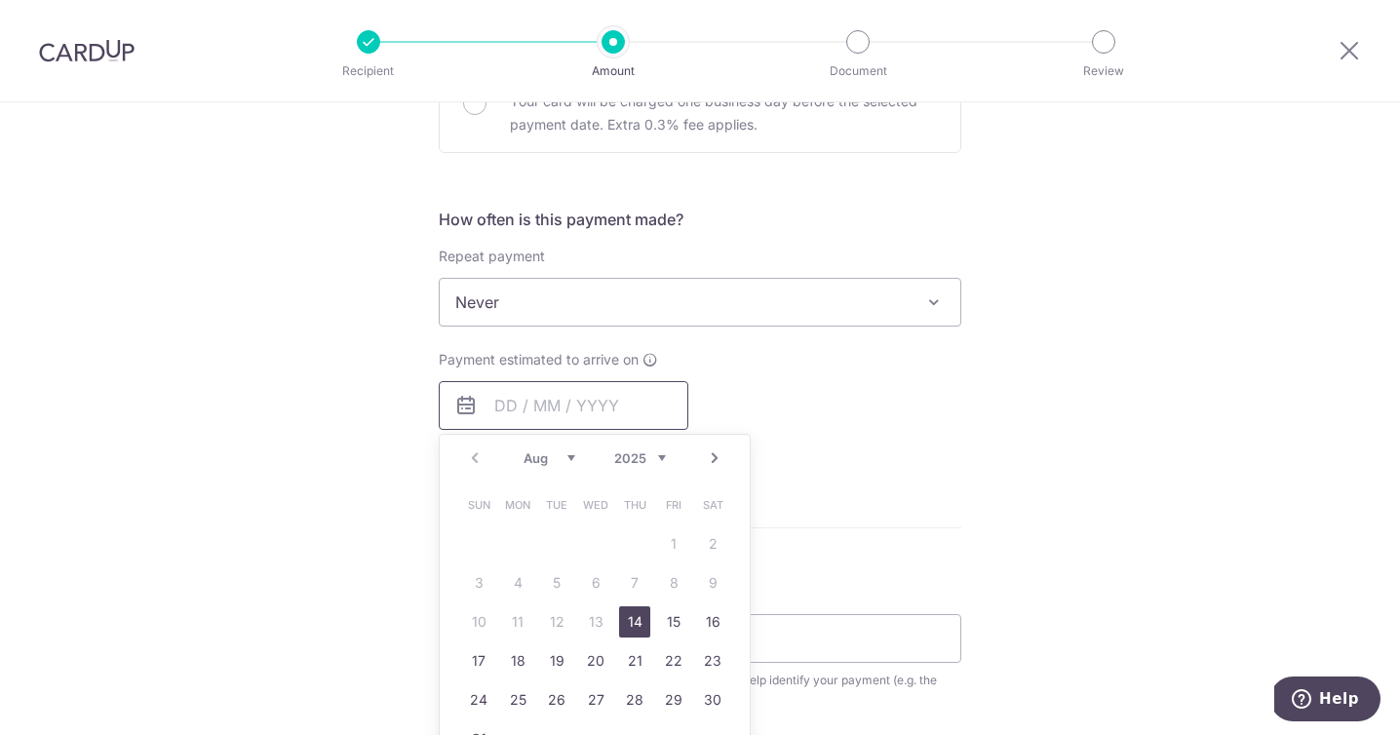
scroll to position [650, 0]
click at [672, 623] on link "15" at bounding box center [673, 620] width 31 height 31
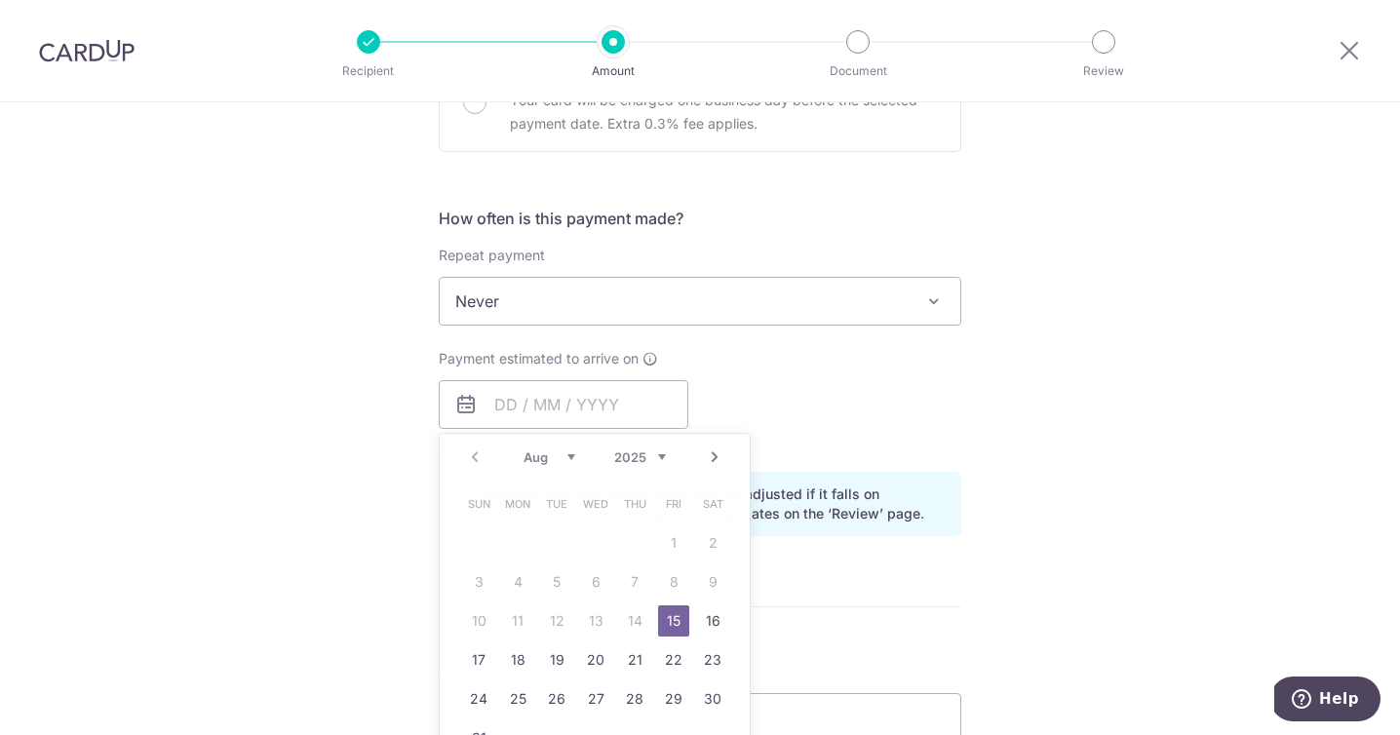
type input "[DATE]"
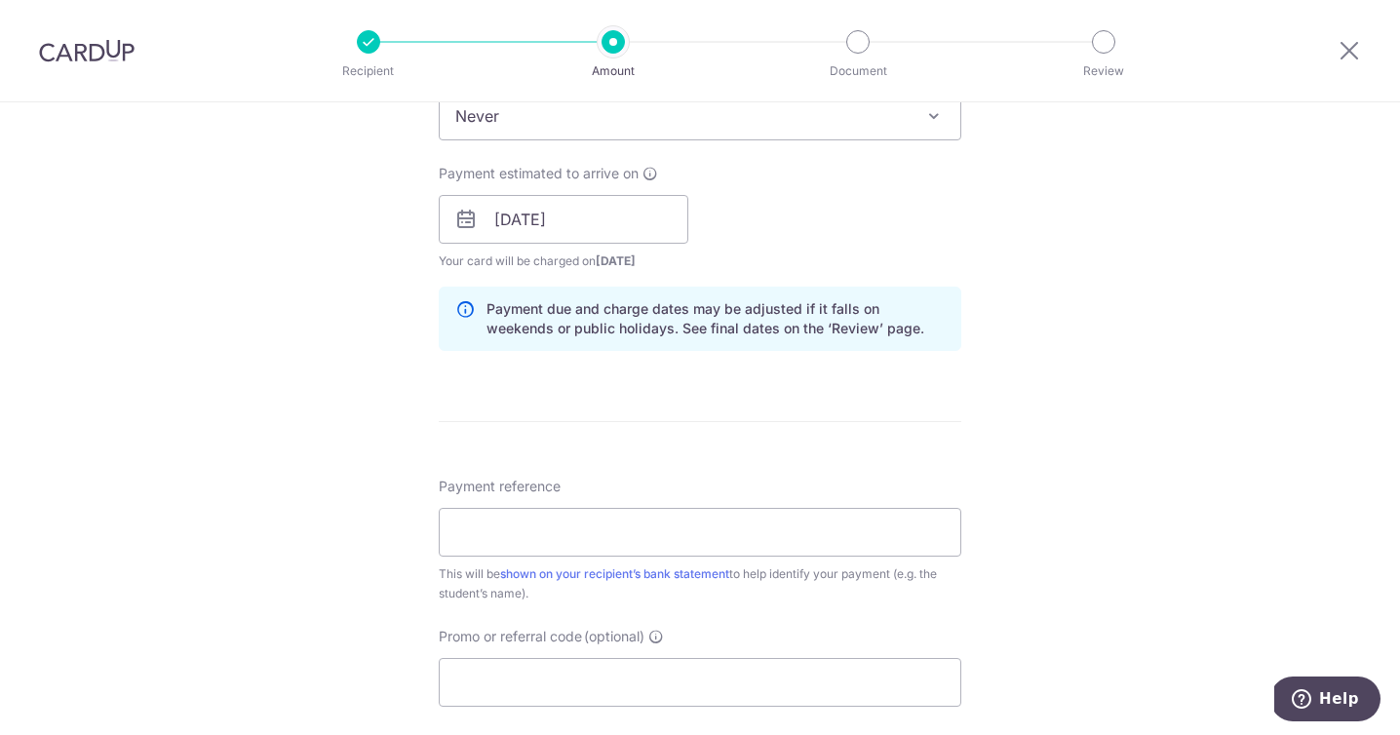
scroll to position [836, 0]
click at [467, 534] on input "Payment reference" at bounding box center [700, 531] width 522 height 49
paste input "INV2507-31476"
click at [583, 535] on input "INV2507-31476 P [PERSON_NAME]" at bounding box center [700, 531] width 522 height 49
type input "INV2507-31476 P [PERSON_NAME]"
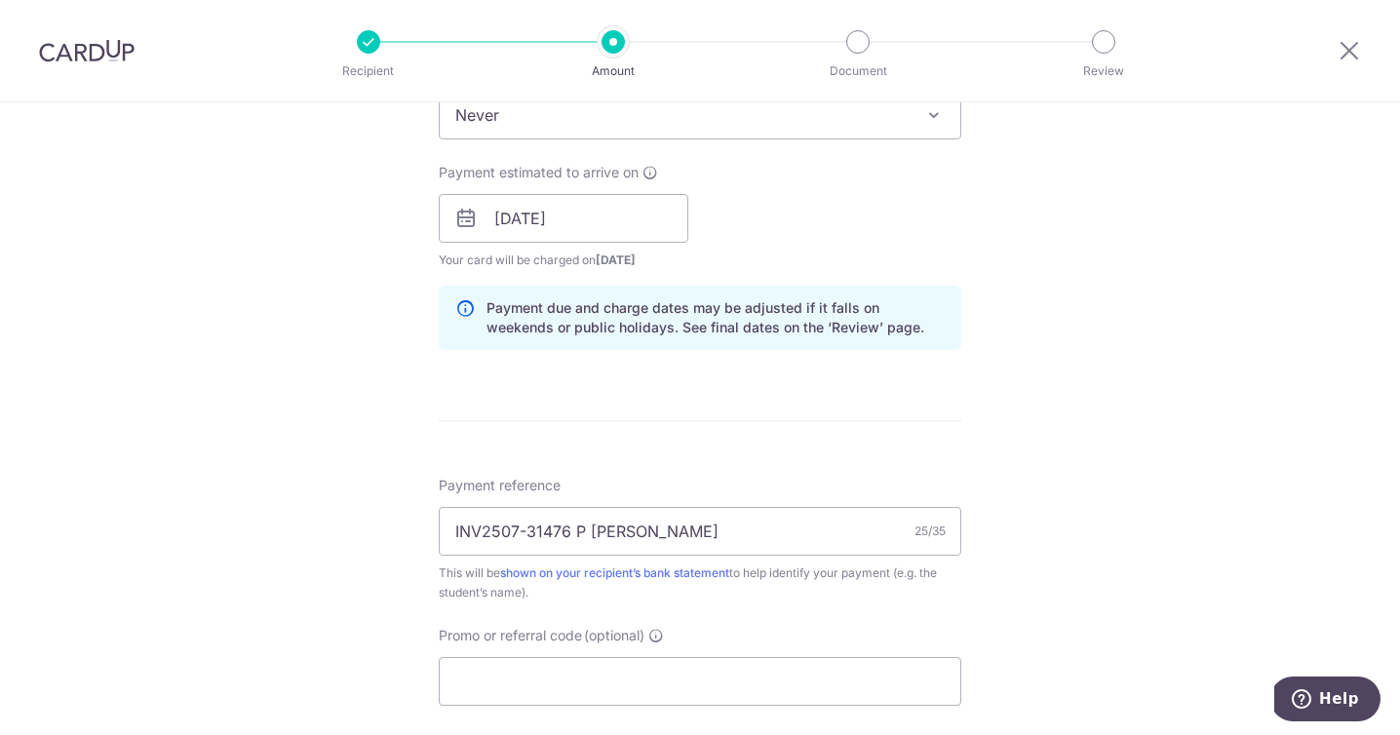
click at [414, 566] on div "Tell us more about your payment Enter payment amount SGD 6,649.58 6649.58 Selec…" at bounding box center [700, 187] width 1400 height 1843
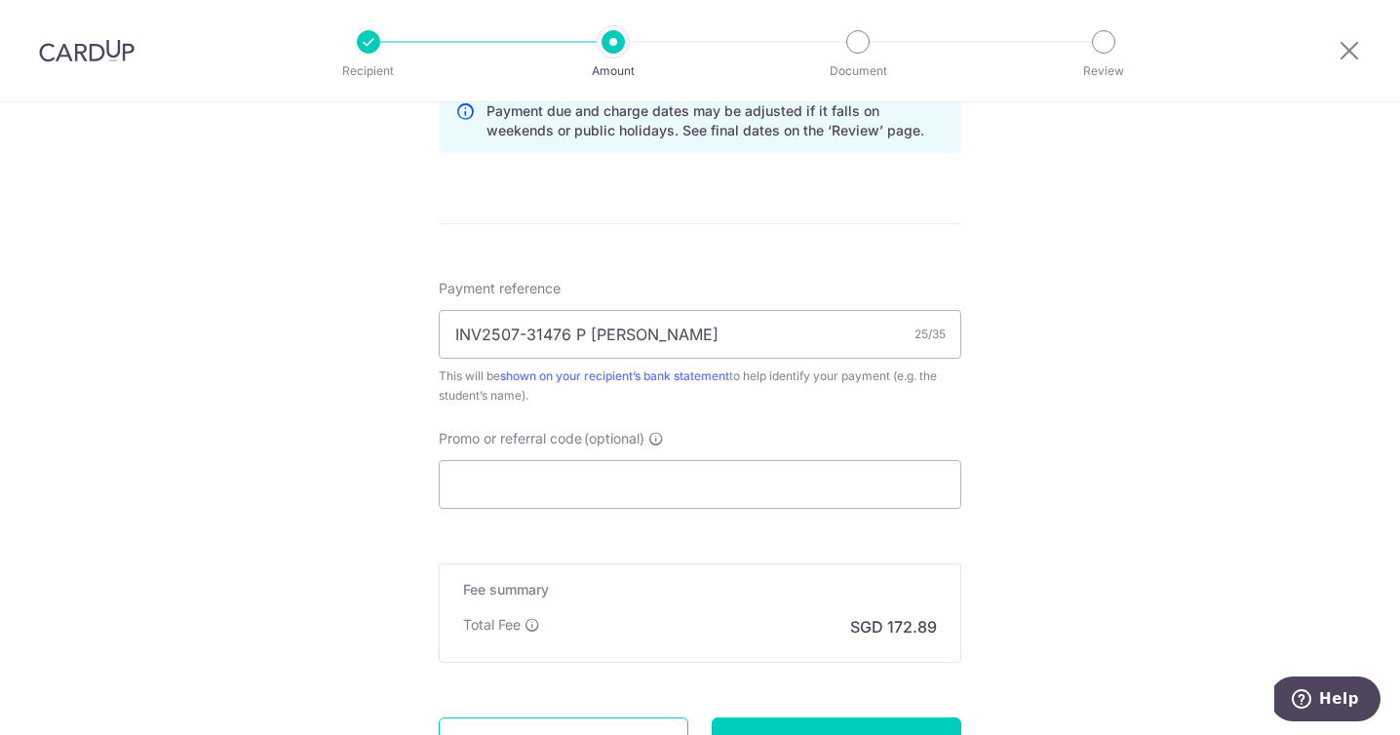
scroll to position [1210, 0]
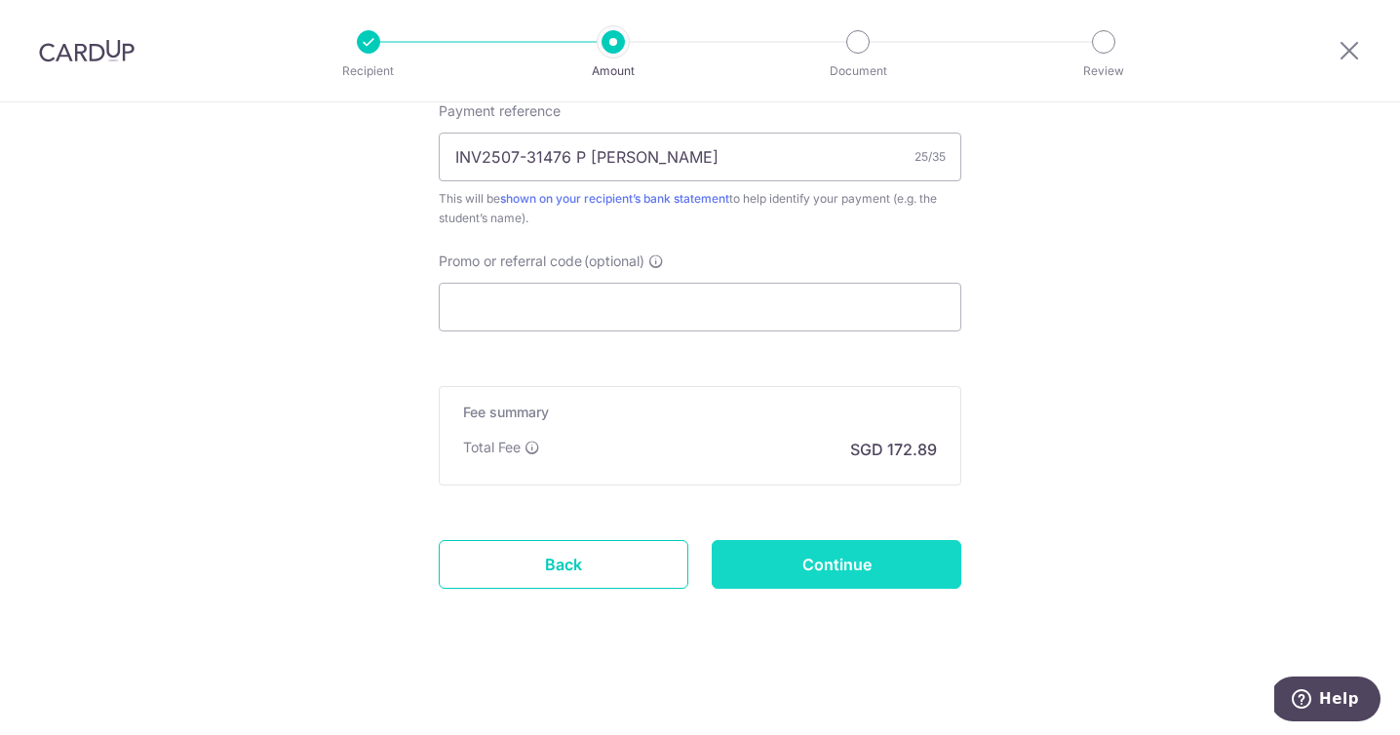
click at [854, 559] on input "Continue" at bounding box center [836, 564] width 250 height 49
type input "Create Schedule"
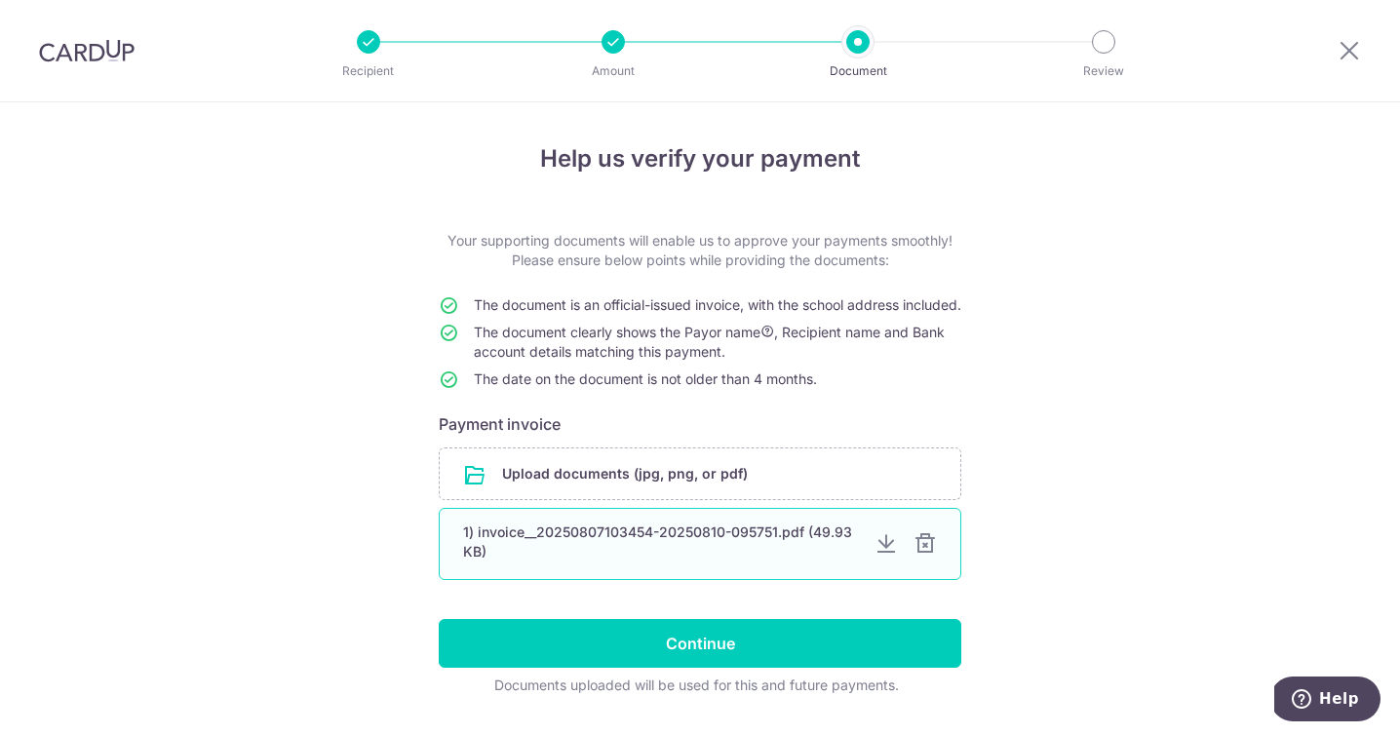
click at [927, 556] on div at bounding box center [924, 543] width 23 height 23
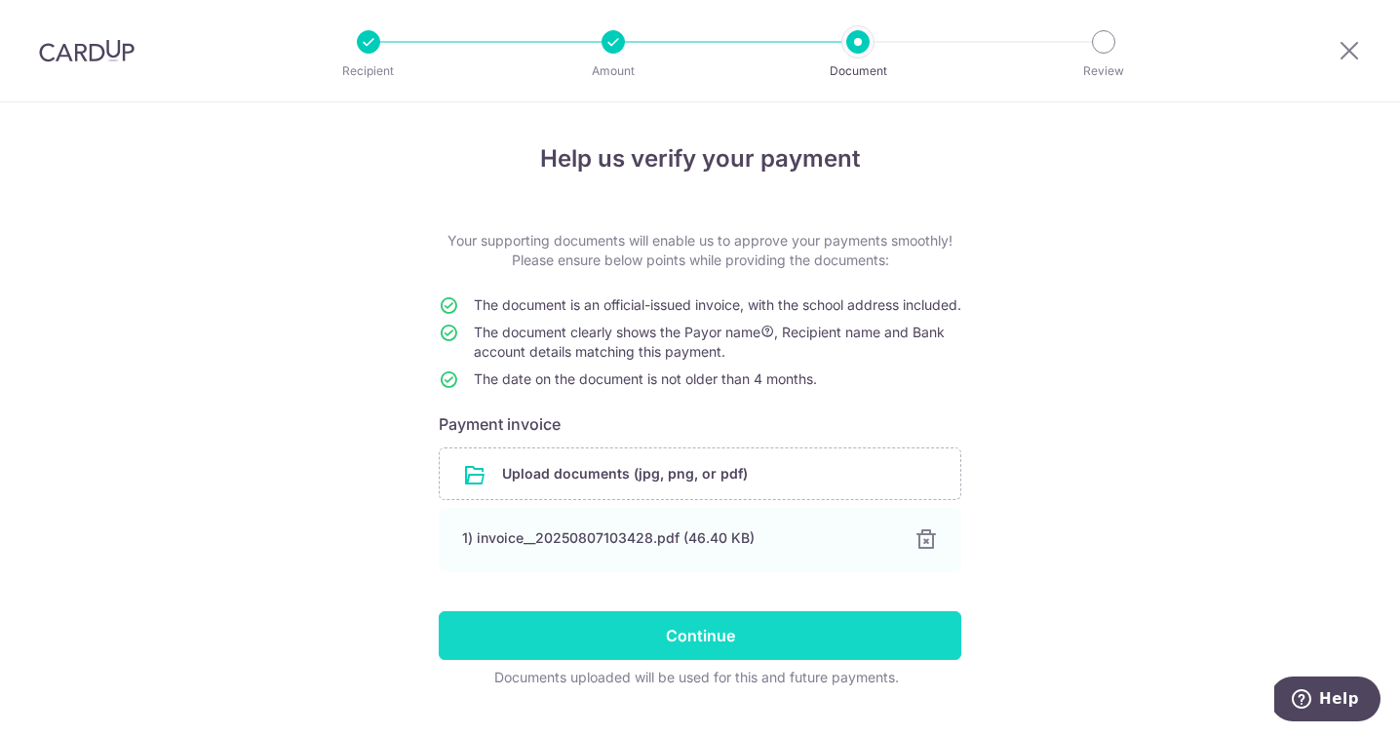
click at [678, 656] on input "Continue" at bounding box center [700, 635] width 522 height 49
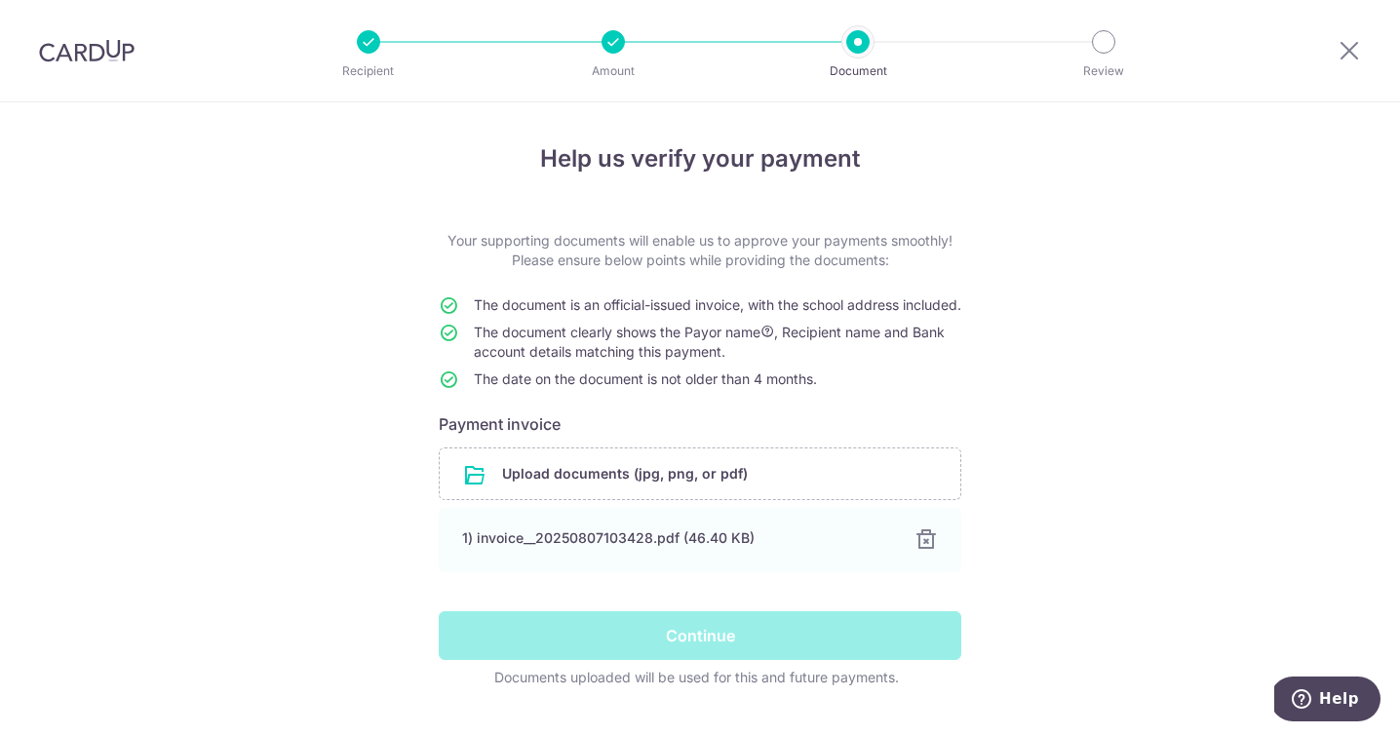
scroll to position [63, 0]
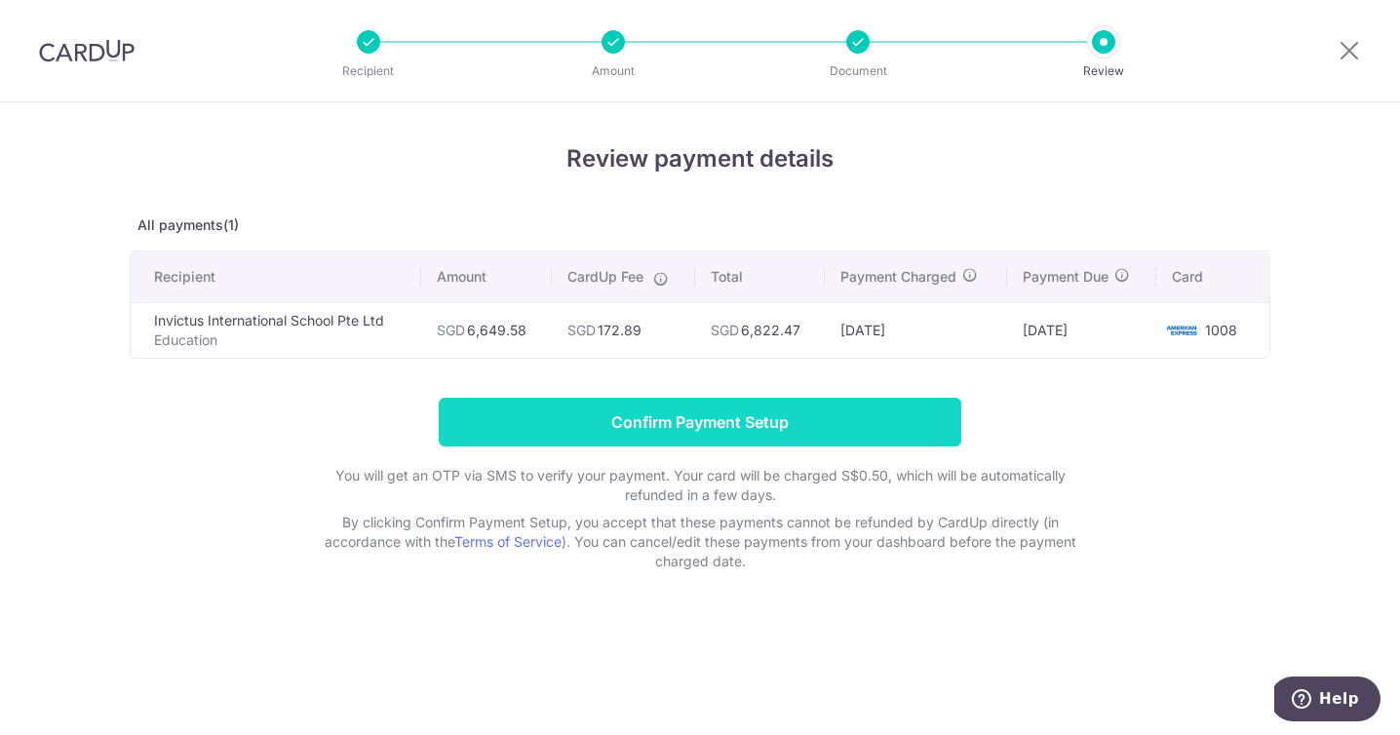
click at [688, 418] on input "Confirm Payment Setup" at bounding box center [700, 422] width 522 height 49
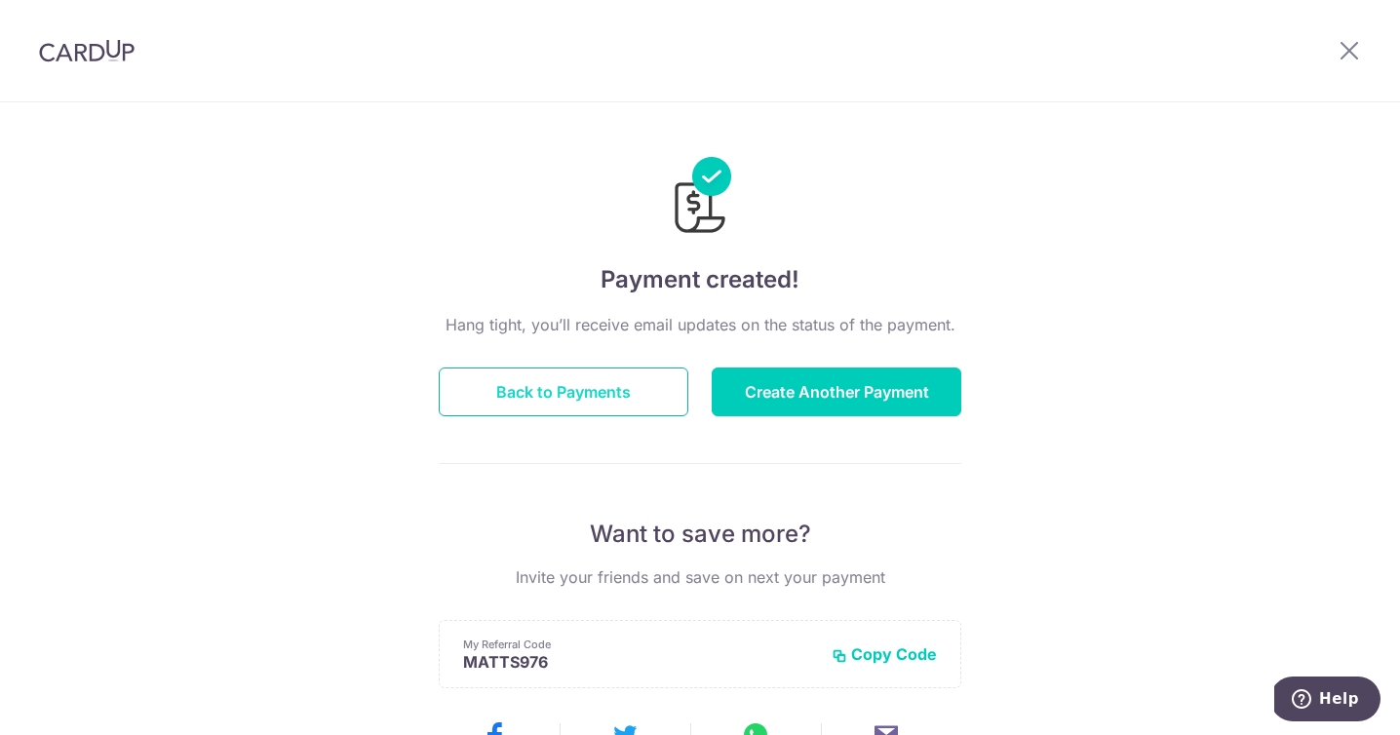
click at [574, 387] on button "Back to Payments" at bounding box center [564, 391] width 250 height 49
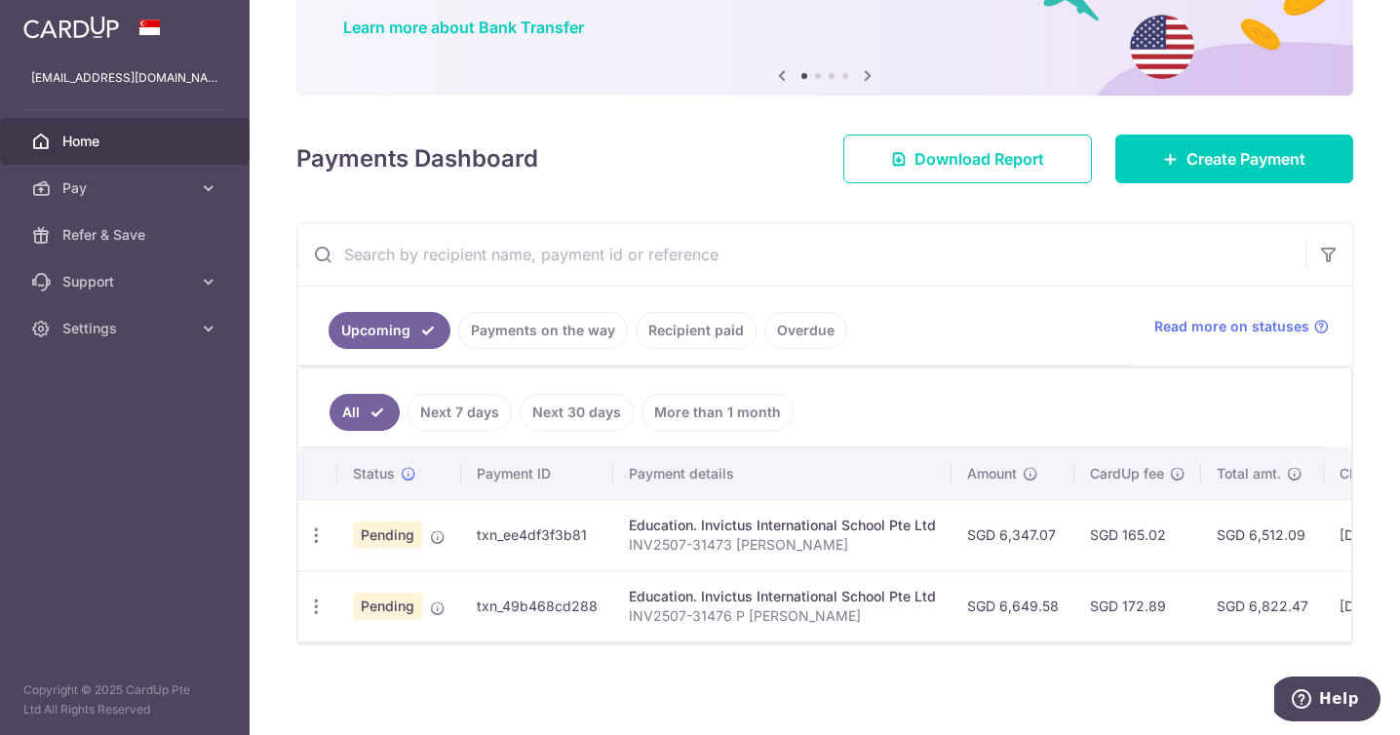
scroll to position [156, 0]
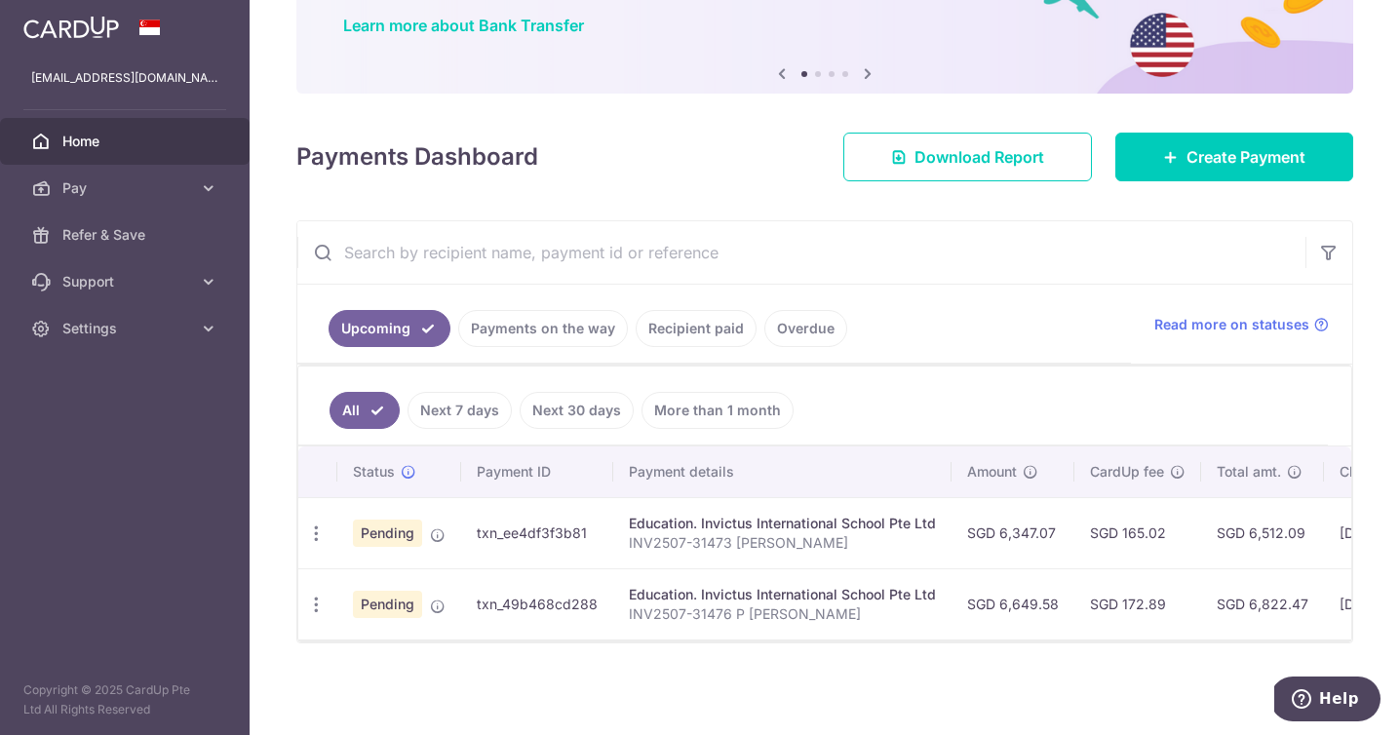
click at [269, 365] on div "× Pause Schedule Pause all future payments in this series Pause just this one p…" at bounding box center [825, 367] width 1150 height 735
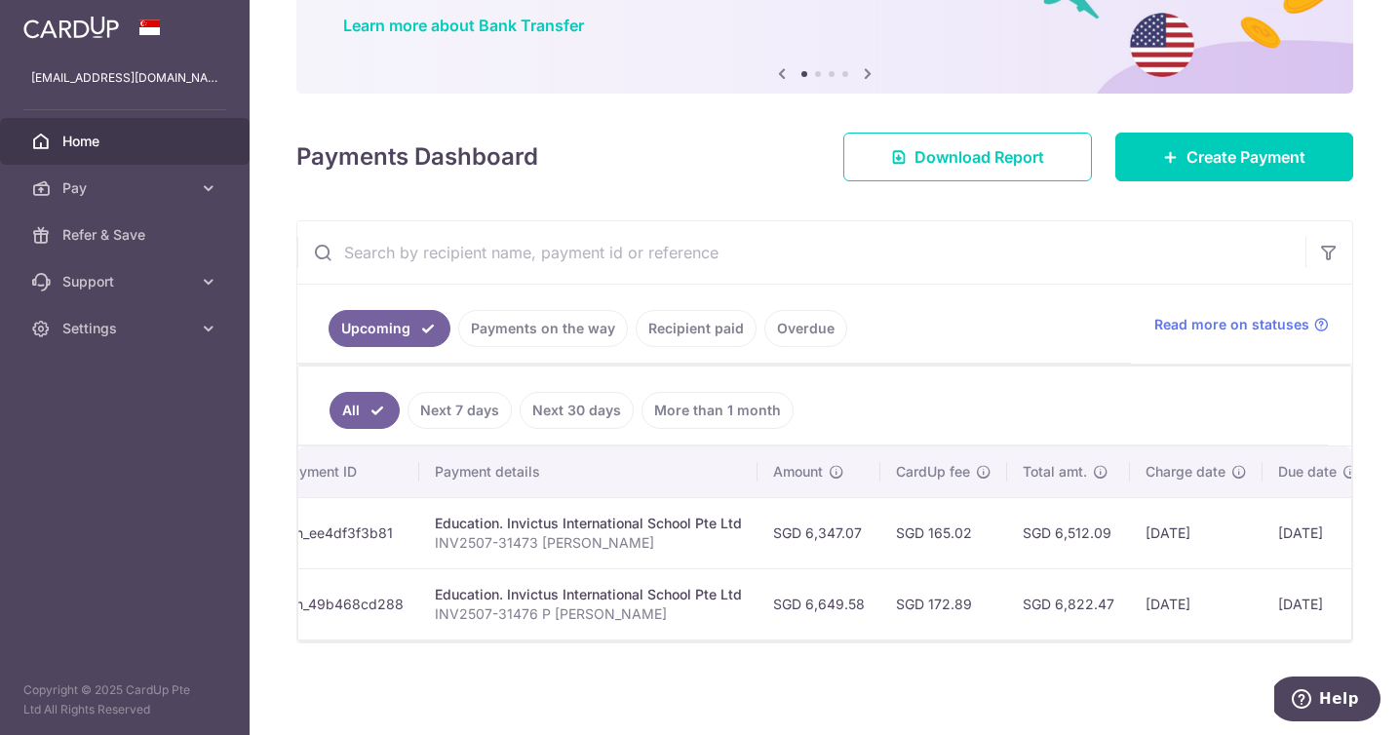
scroll to position [0, 198]
